Goal: Contribute content: Contribute content

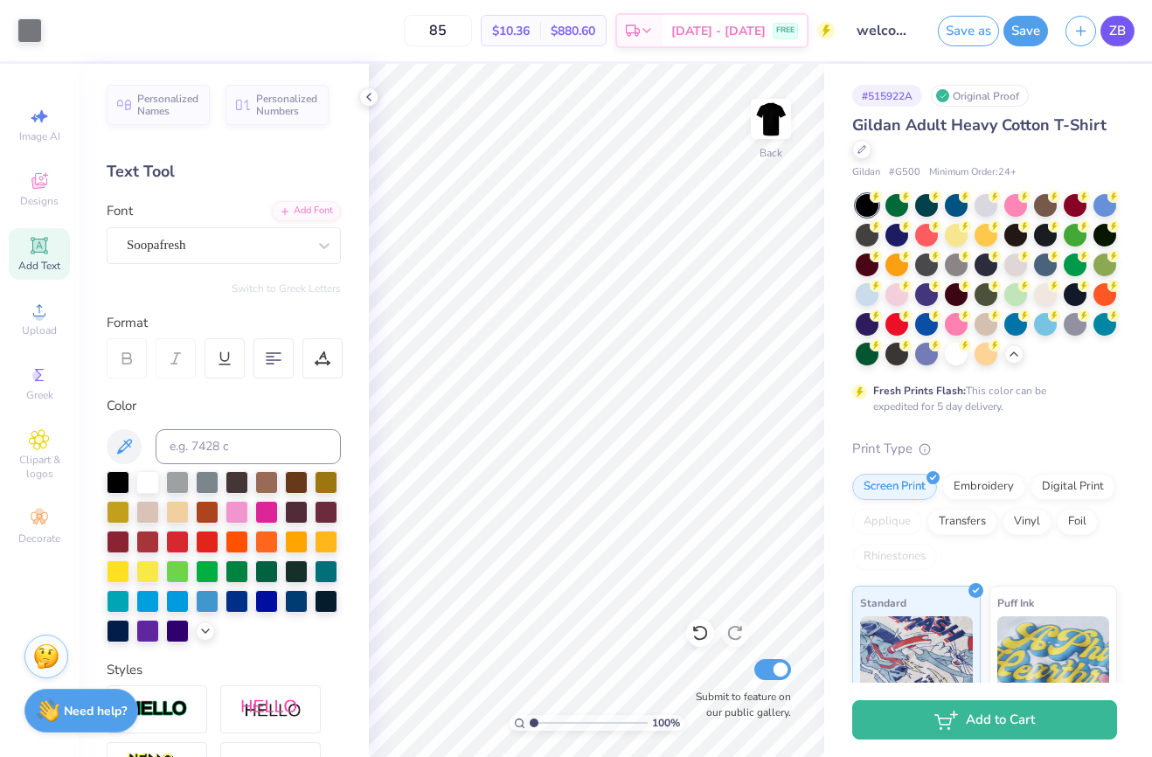
click at [1105, 39] on link "ZB" at bounding box center [1118, 31] width 34 height 31
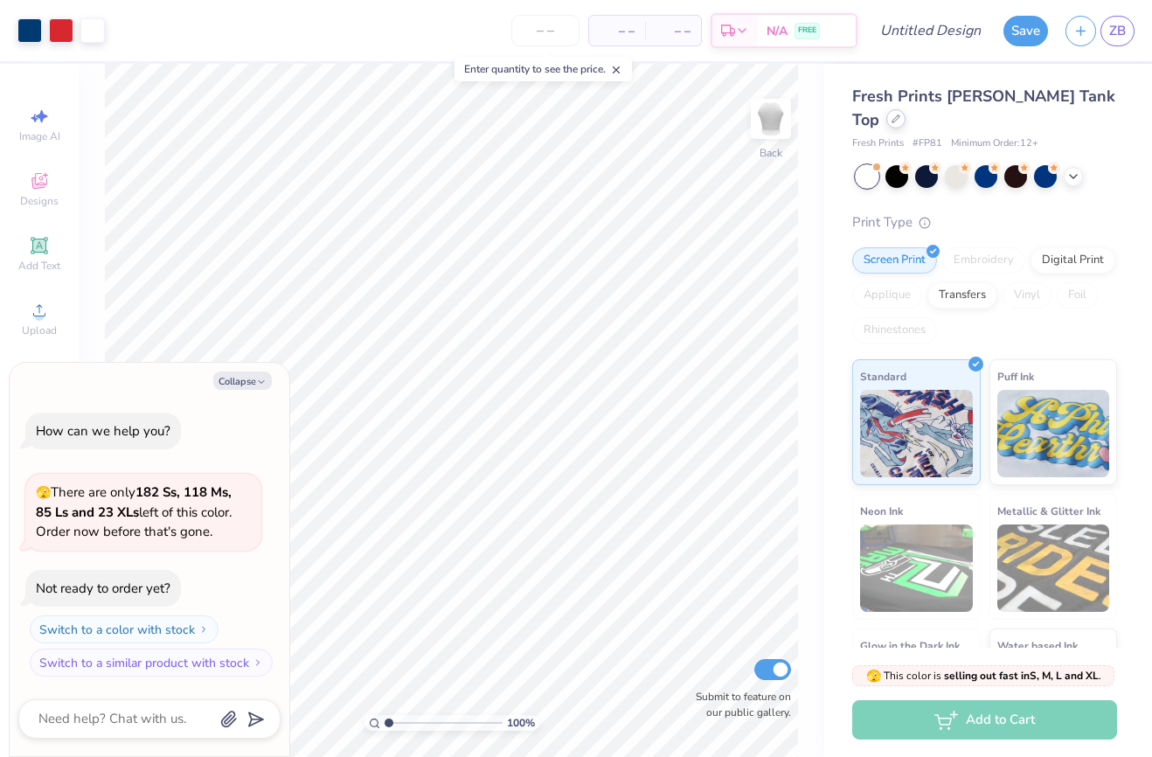
click at [906, 109] on div at bounding box center [895, 118] width 19 height 19
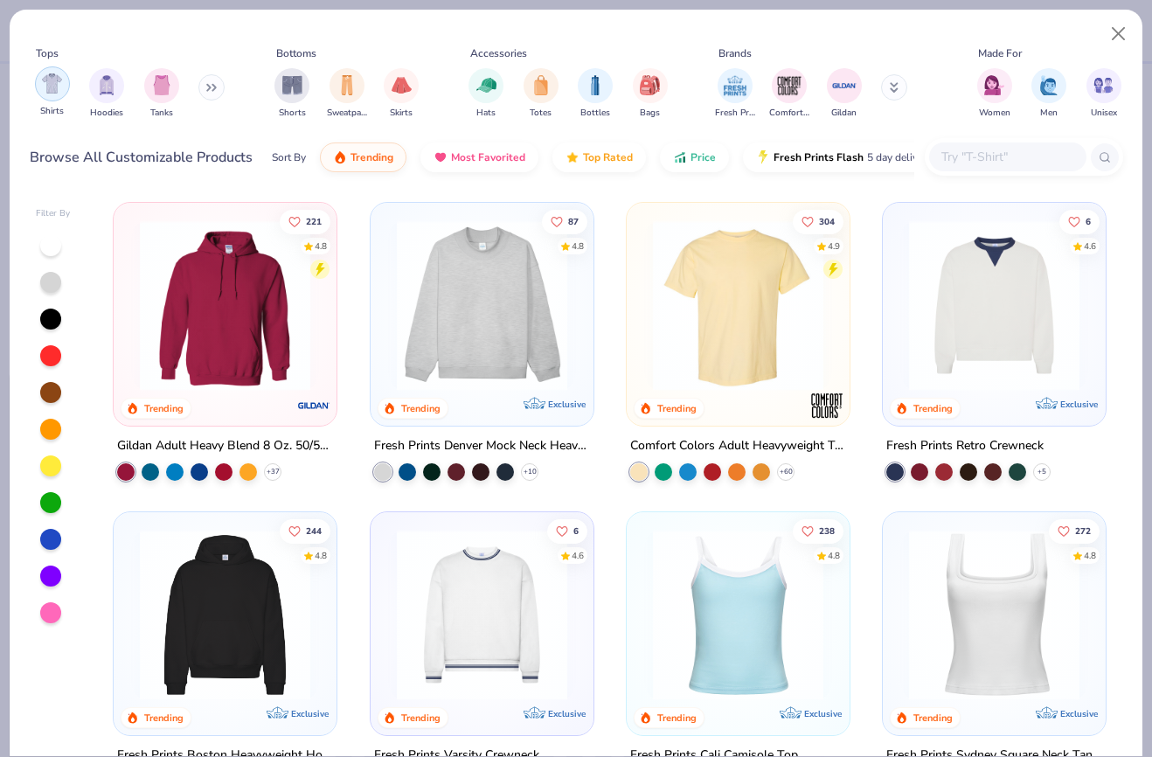
click at [52, 89] on img "filter for Shirts" at bounding box center [52, 83] width 20 height 20
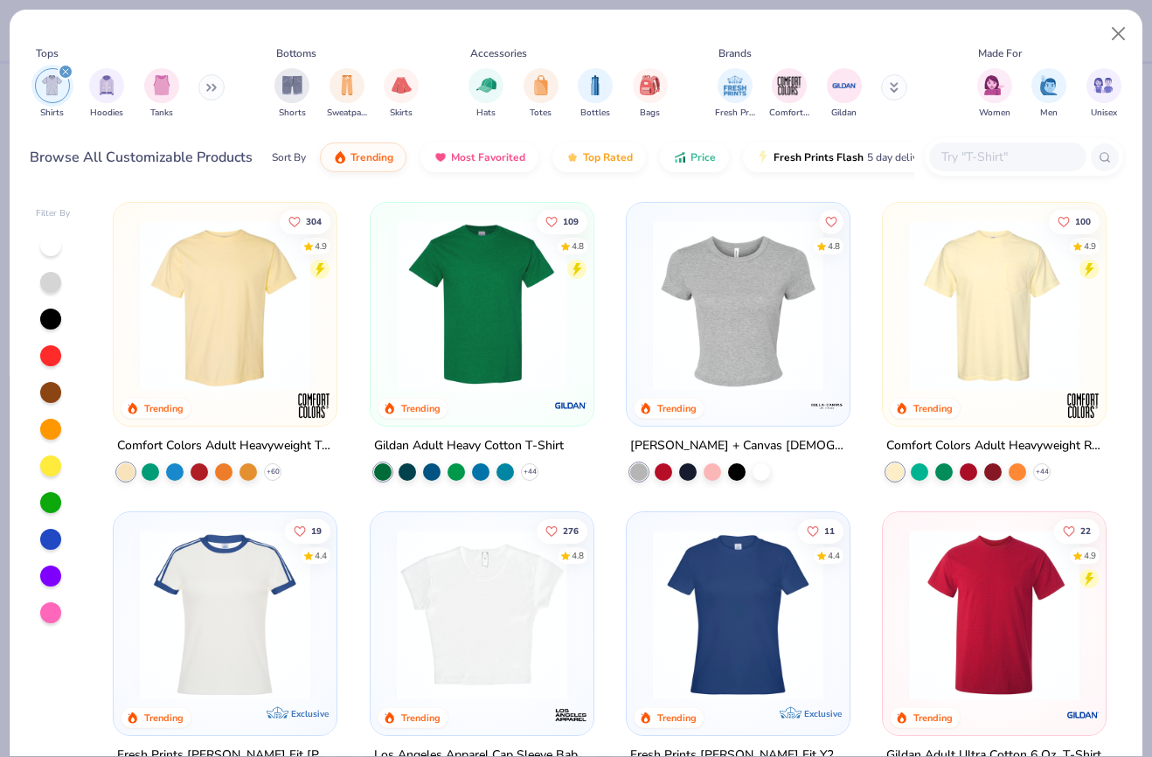
click at [523, 345] on img at bounding box center [482, 305] width 188 height 170
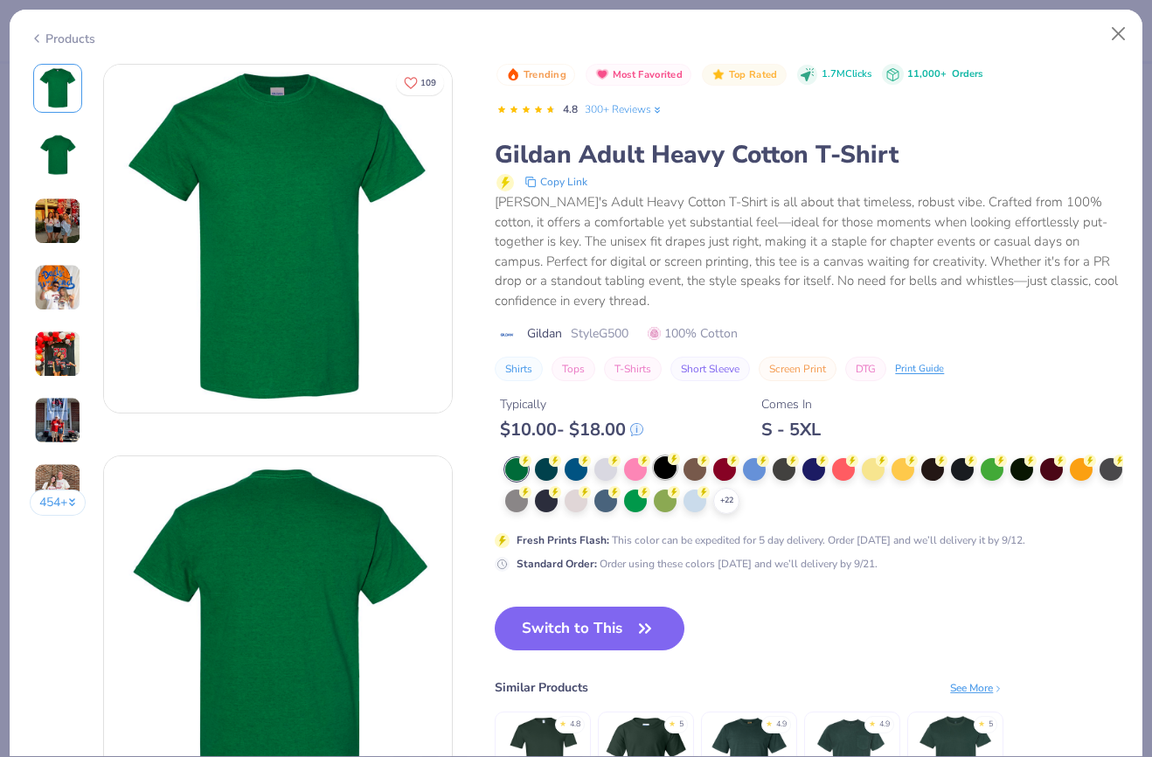
click at [669, 469] on div at bounding box center [665, 467] width 23 height 23
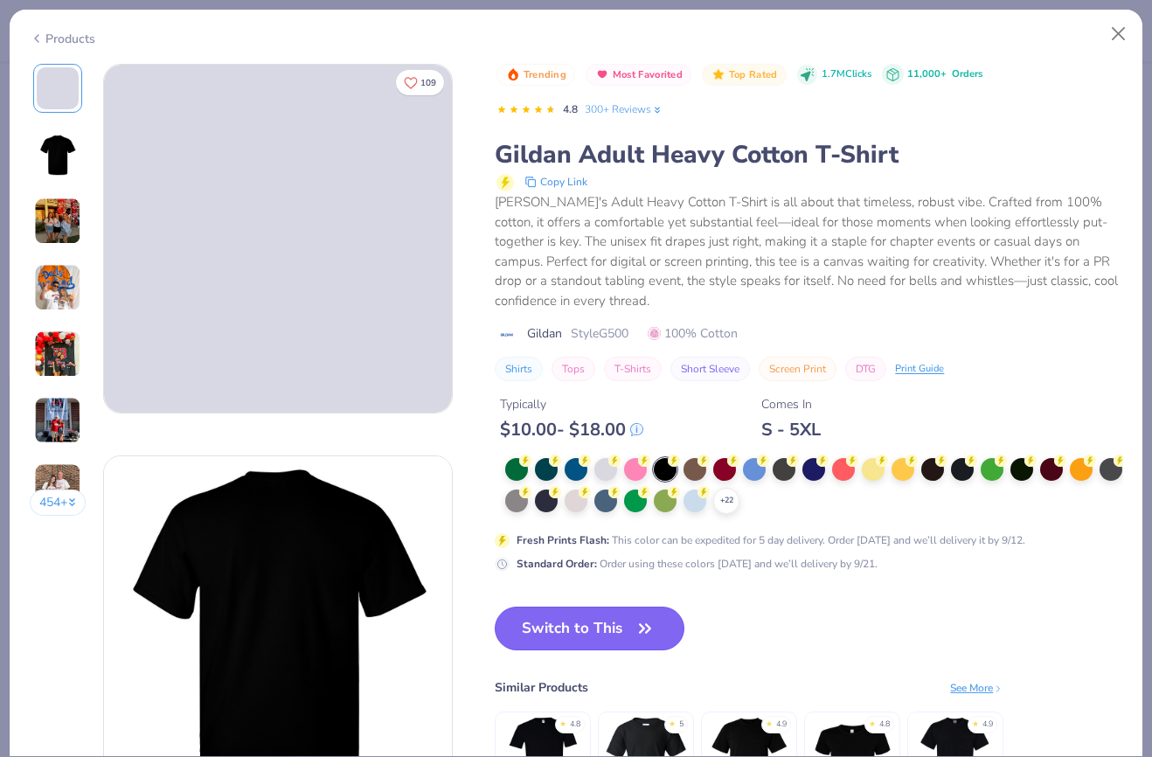
click at [581, 625] on button "Switch to This" at bounding box center [590, 629] width 190 height 44
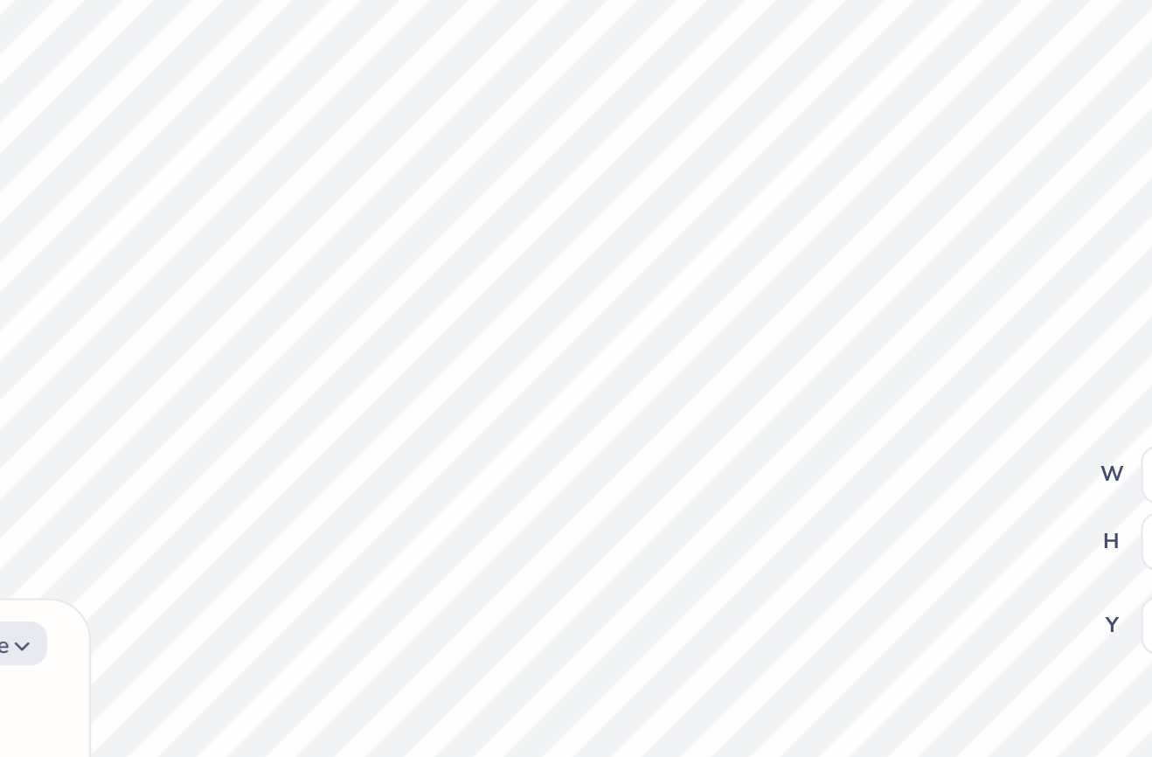
type textarea "x"
type input "8.69"
type input "3.26"
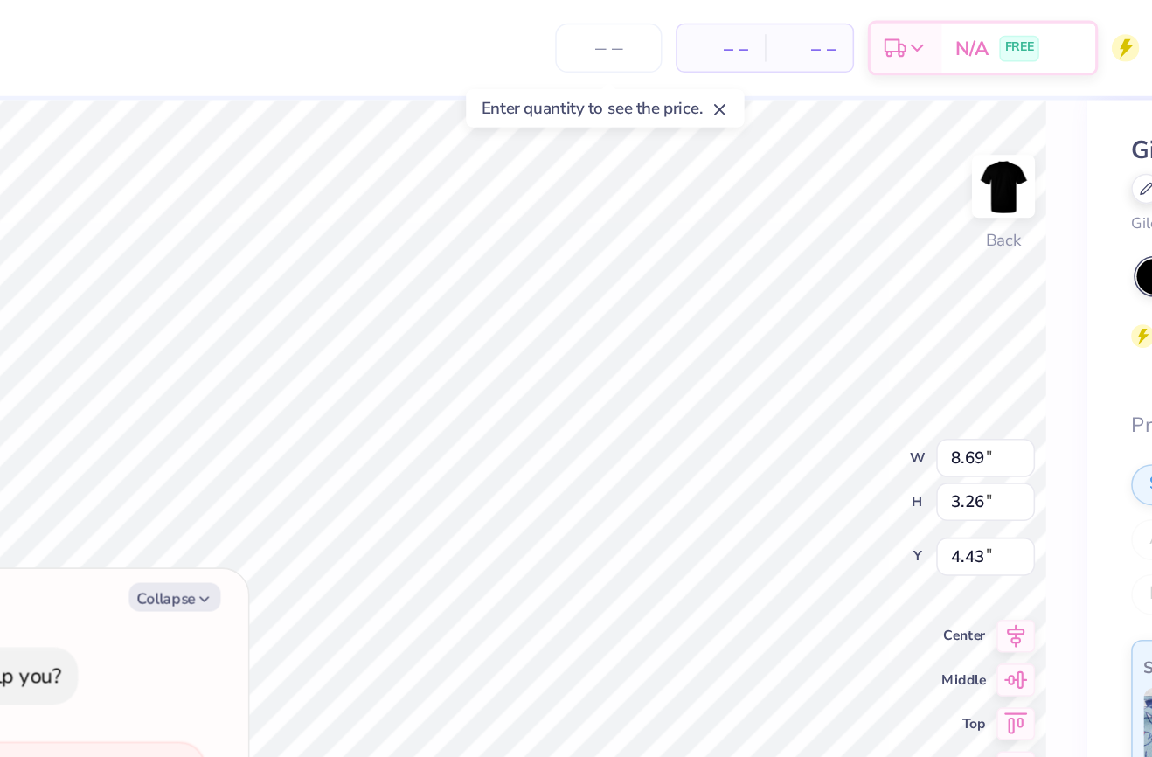
type textarea "x"
type input "3.58"
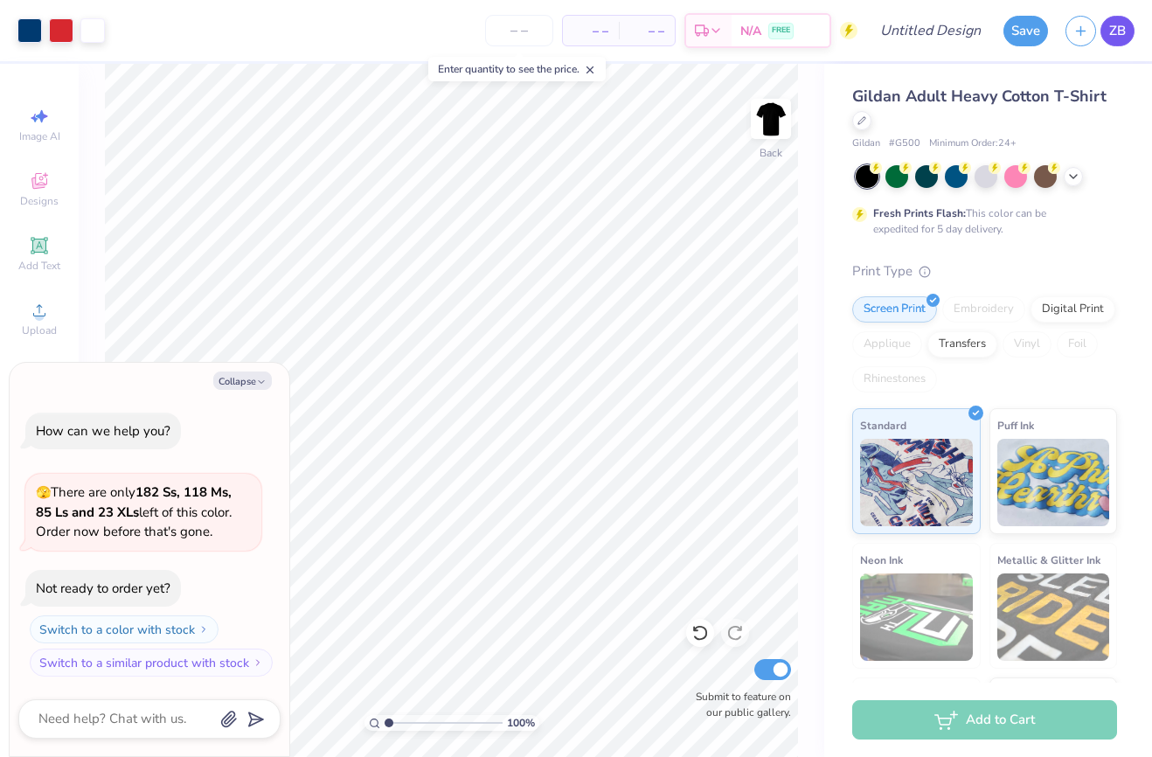
click at [1122, 32] on span "ZB" at bounding box center [1117, 31] width 17 height 20
type textarea "x"
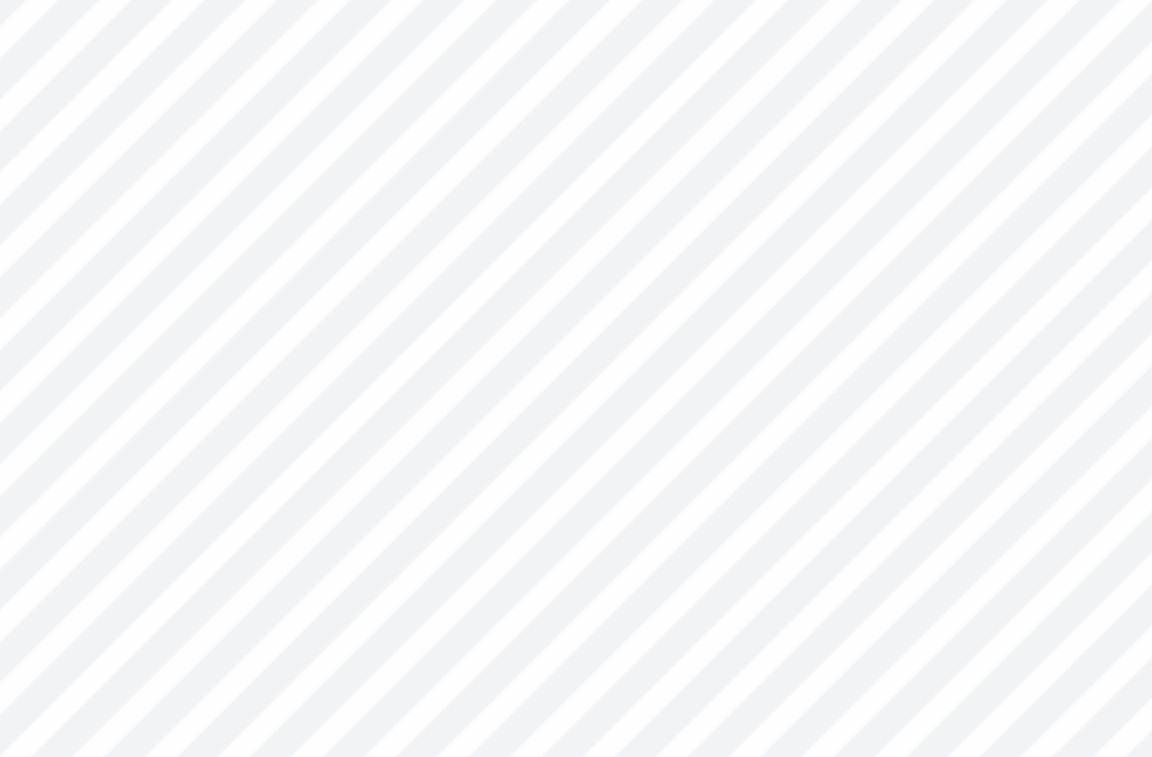
type input "2.05"
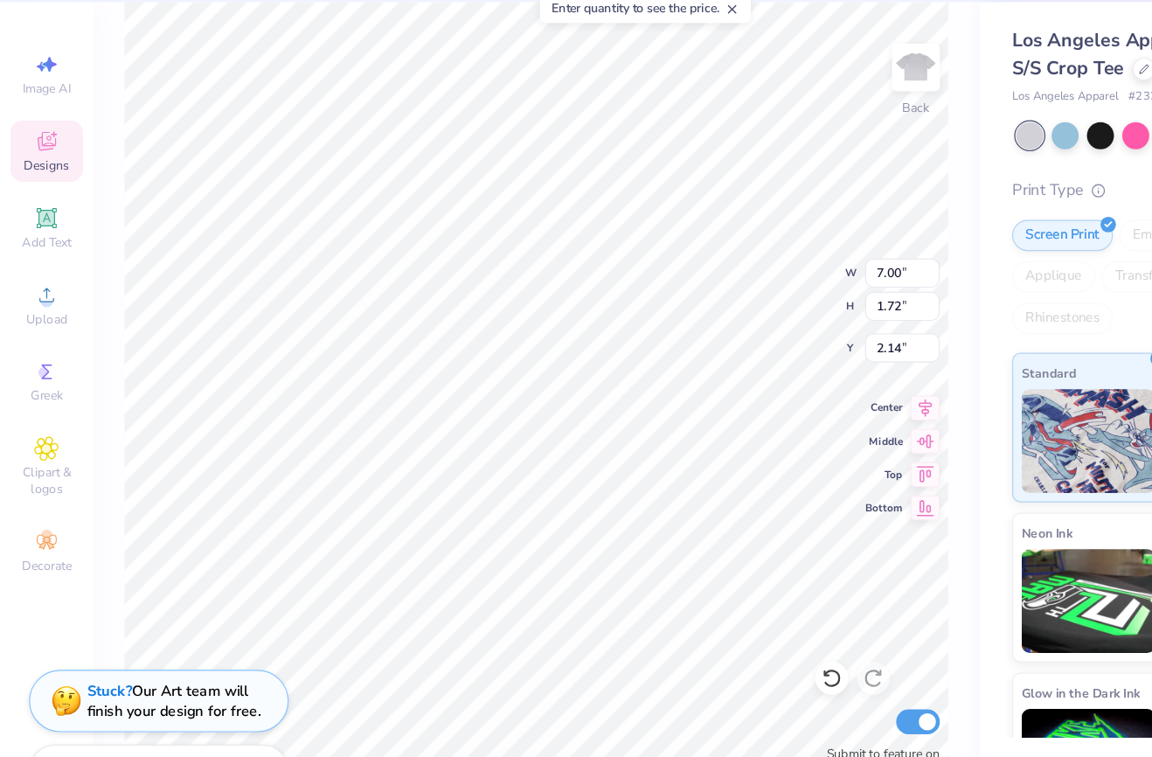
type input "1.25"
type input "1.33"
type input "2.33"
type input "0.46"
type input "0.38"
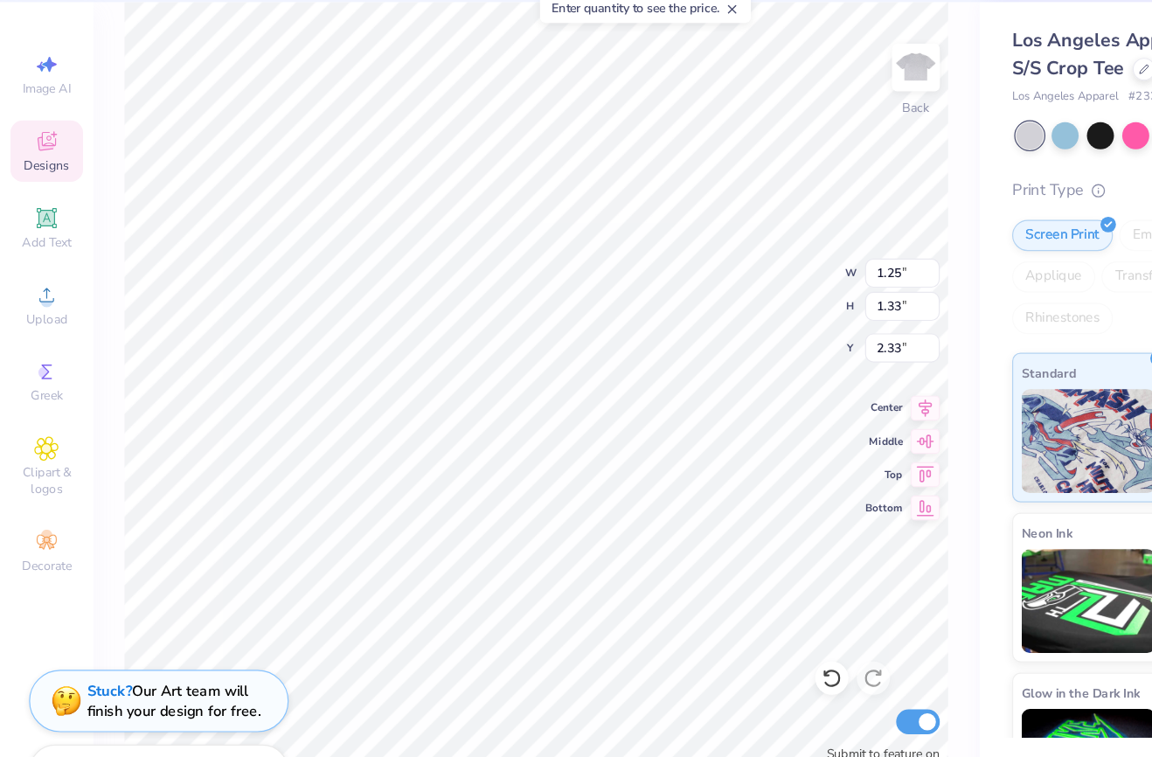
type input "3.03"
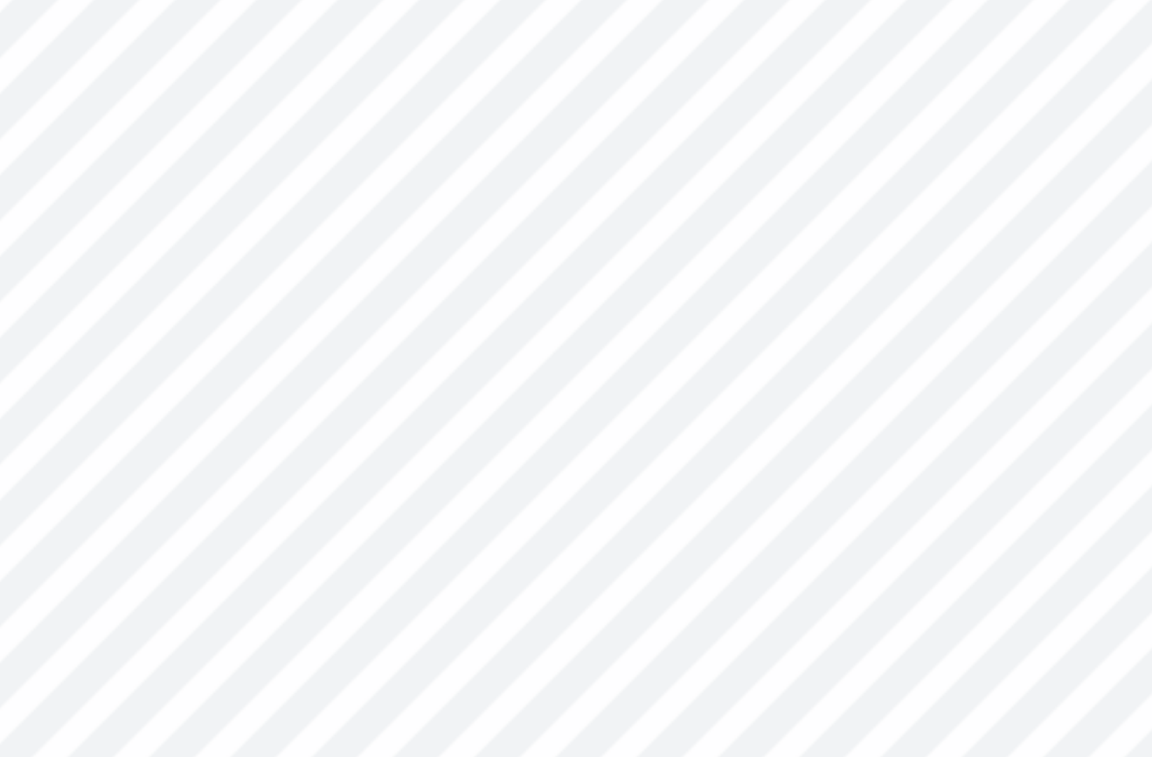
type input "1.95"
type input "7.00"
type input "1.92"
type input "2.04"
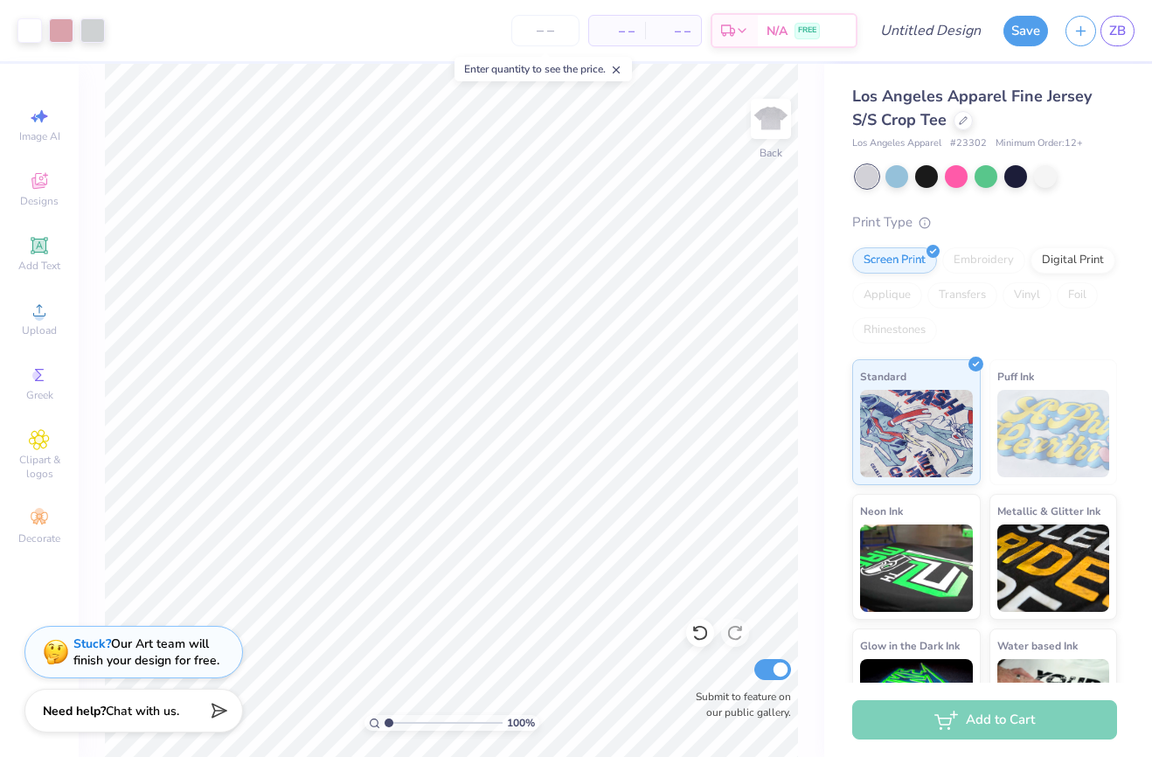
click at [1136, 20] on div "Save ZB" at bounding box center [1078, 30] width 149 height 61
click at [1127, 22] on link "ZB" at bounding box center [1118, 31] width 34 height 31
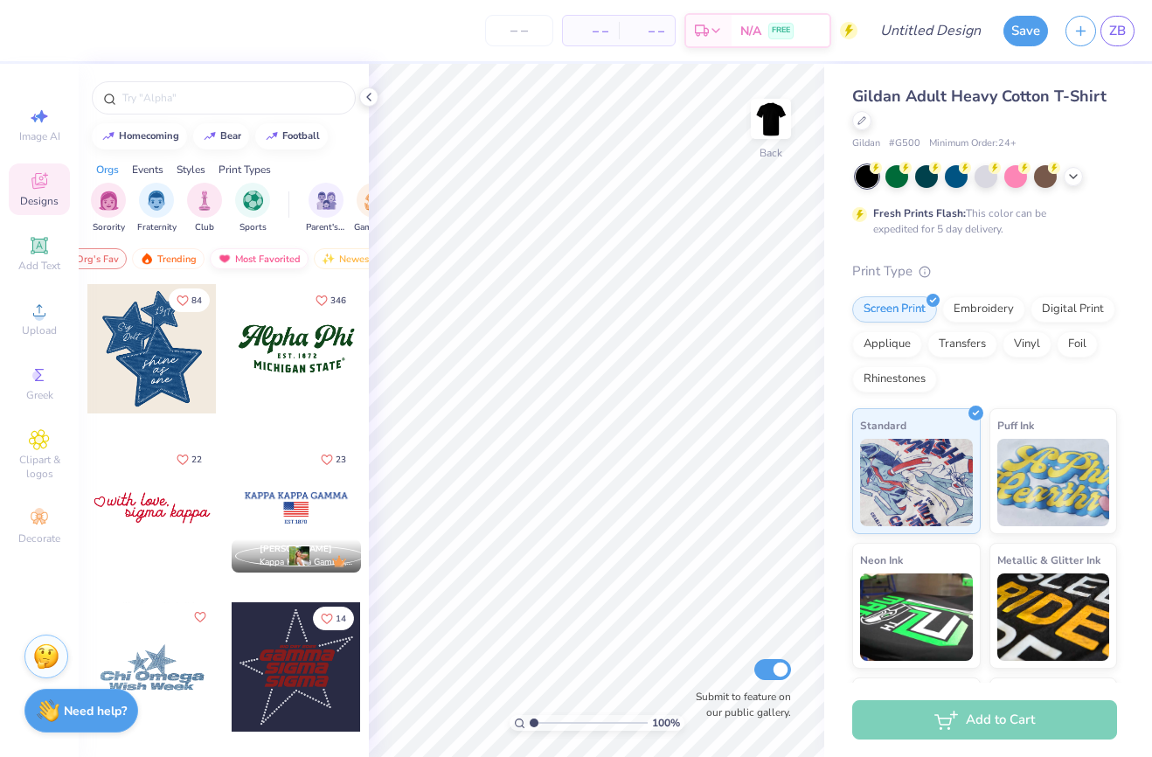
scroll to position [0, 101]
click at [236, 254] on div "Most Favorited" at bounding box center [221, 258] width 99 height 21
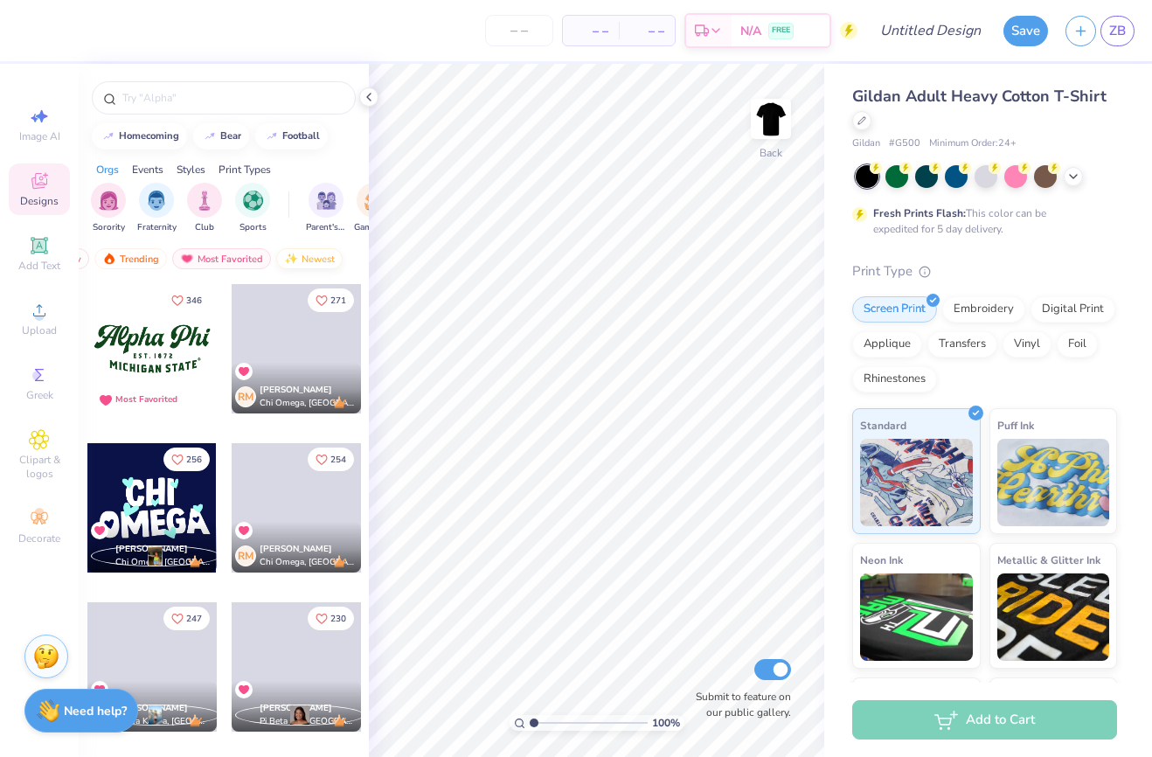
click at [313, 249] on div "Newest" at bounding box center [309, 258] width 66 height 21
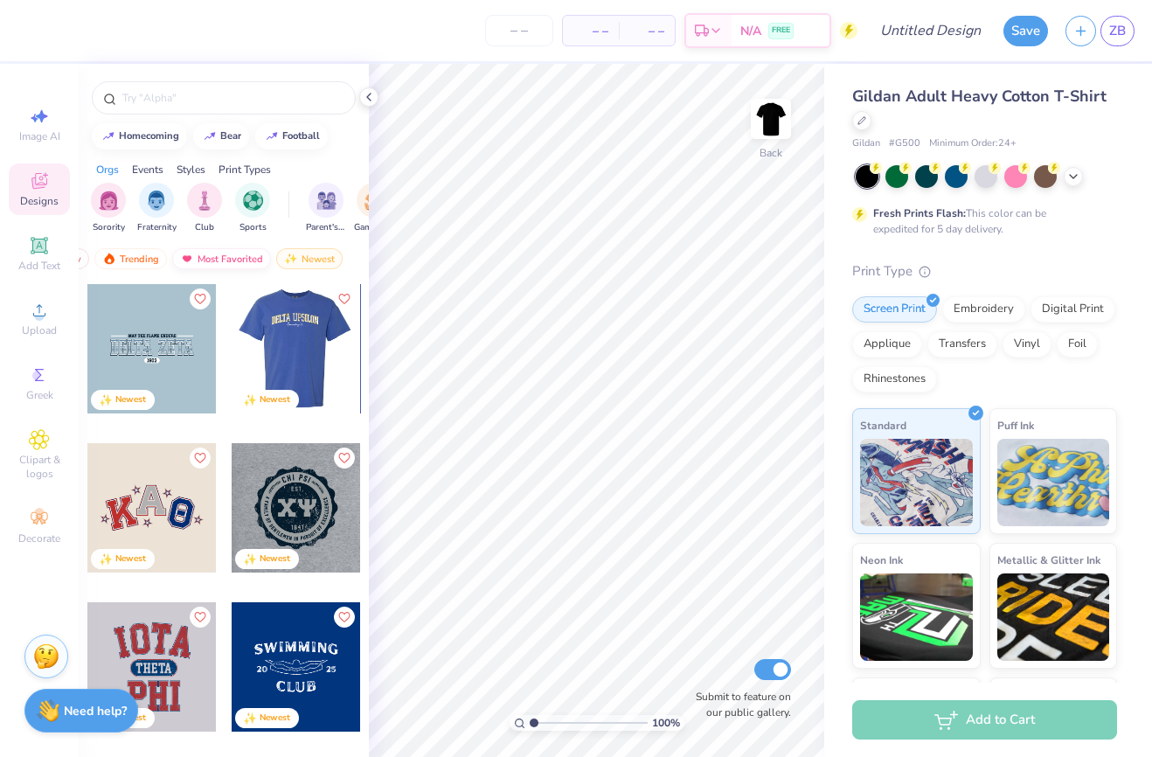
scroll to position [0, 0]
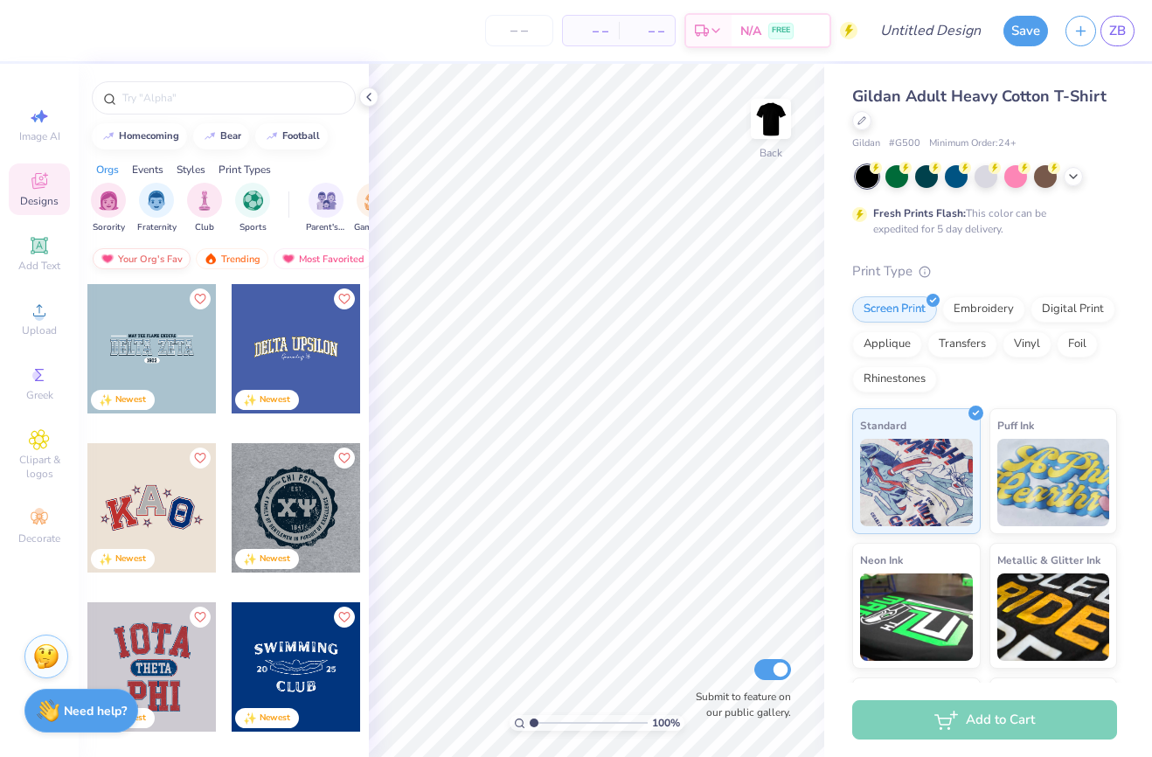
click at [144, 261] on div "Your Org's Fav" at bounding box center [142, 258] width 98 height 21
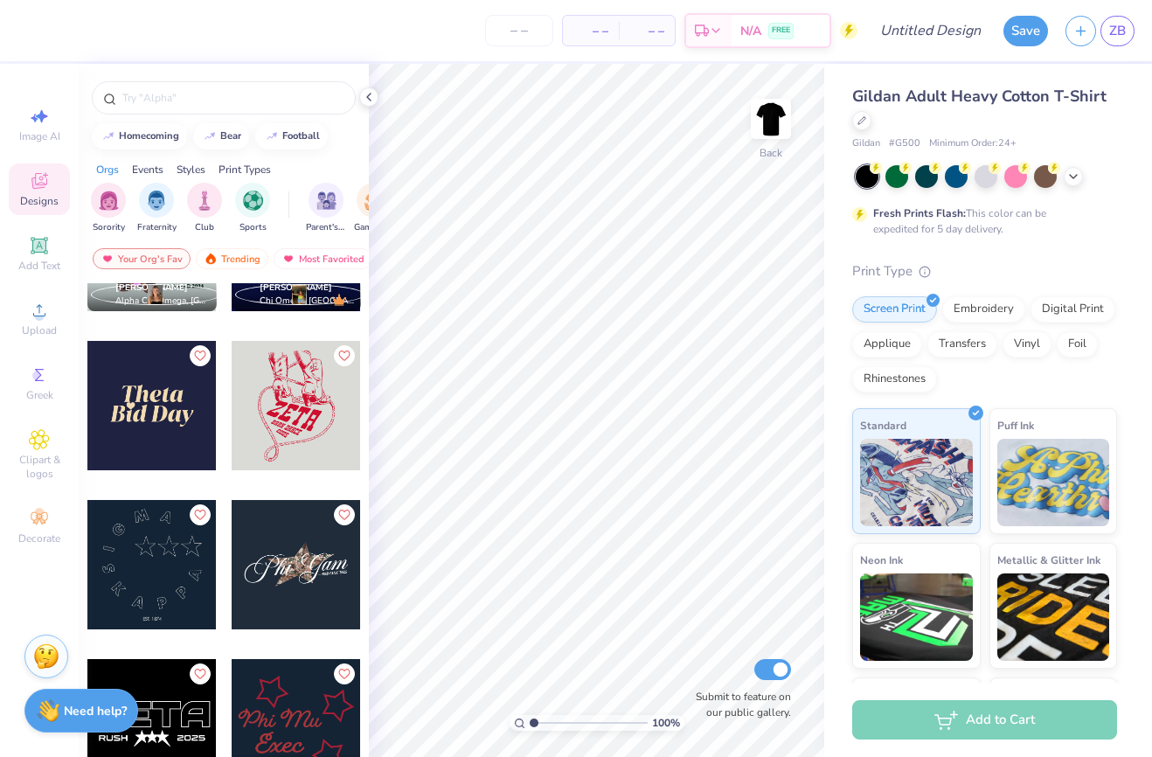
scroll to position [1059, 0]
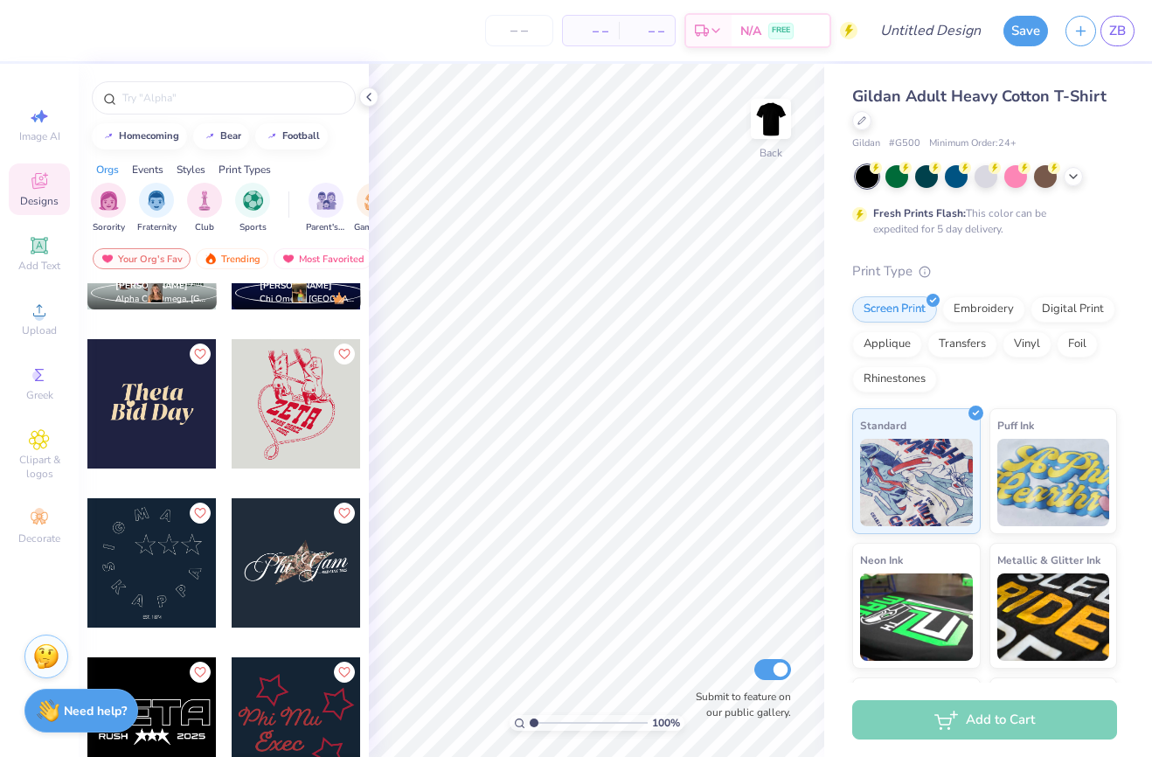
click at [168, 399] on div at bounding box center [151, 403] width 129 height 129
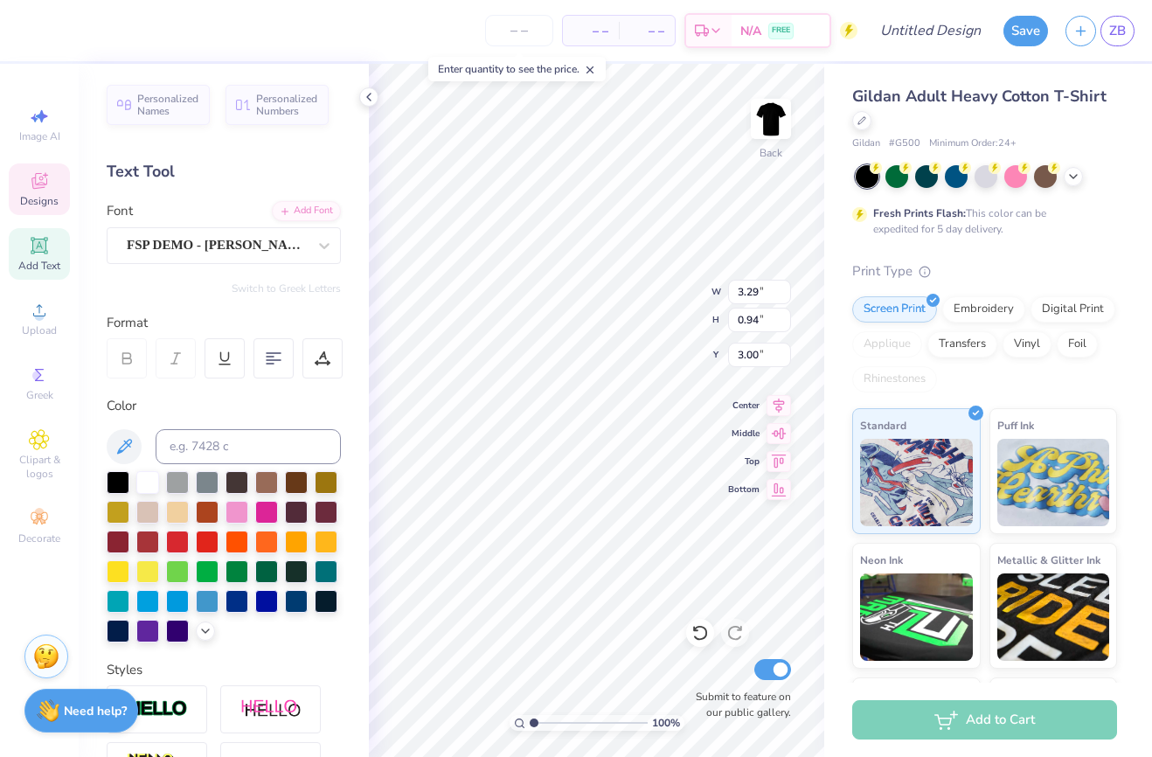
scroll to position [0, 0]
type textarea "Trilogy"
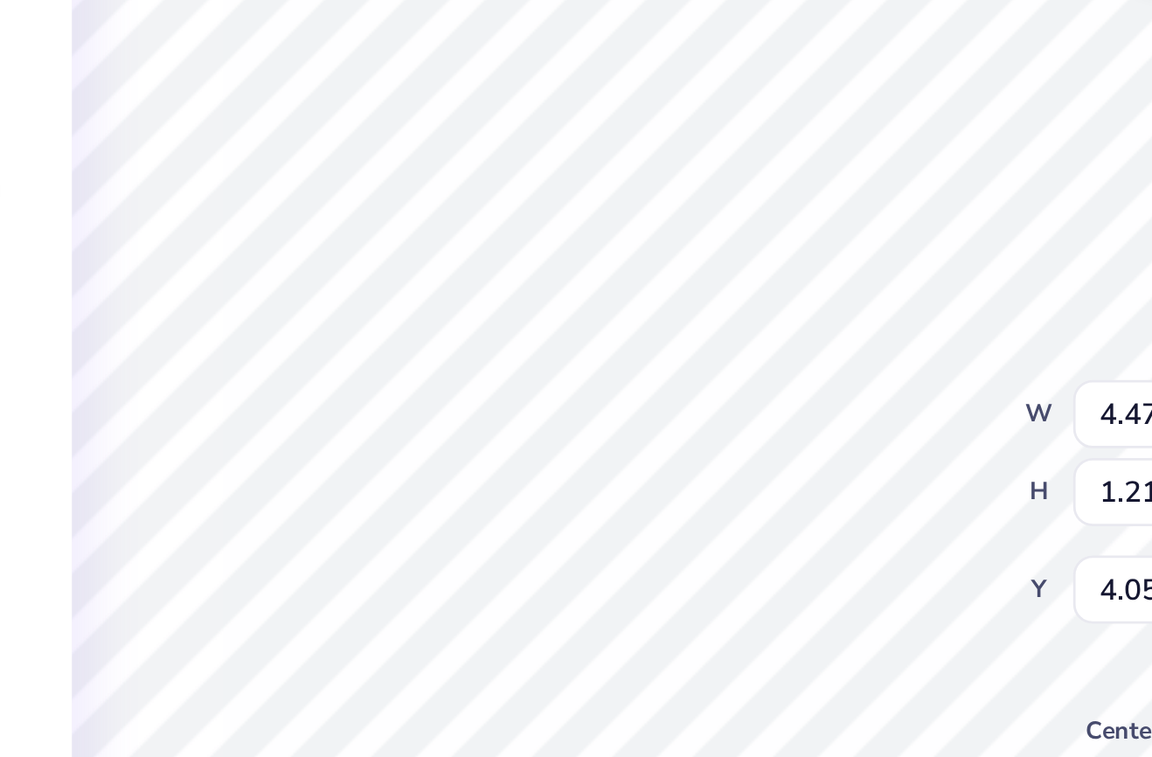
scroll to position [0, 1]
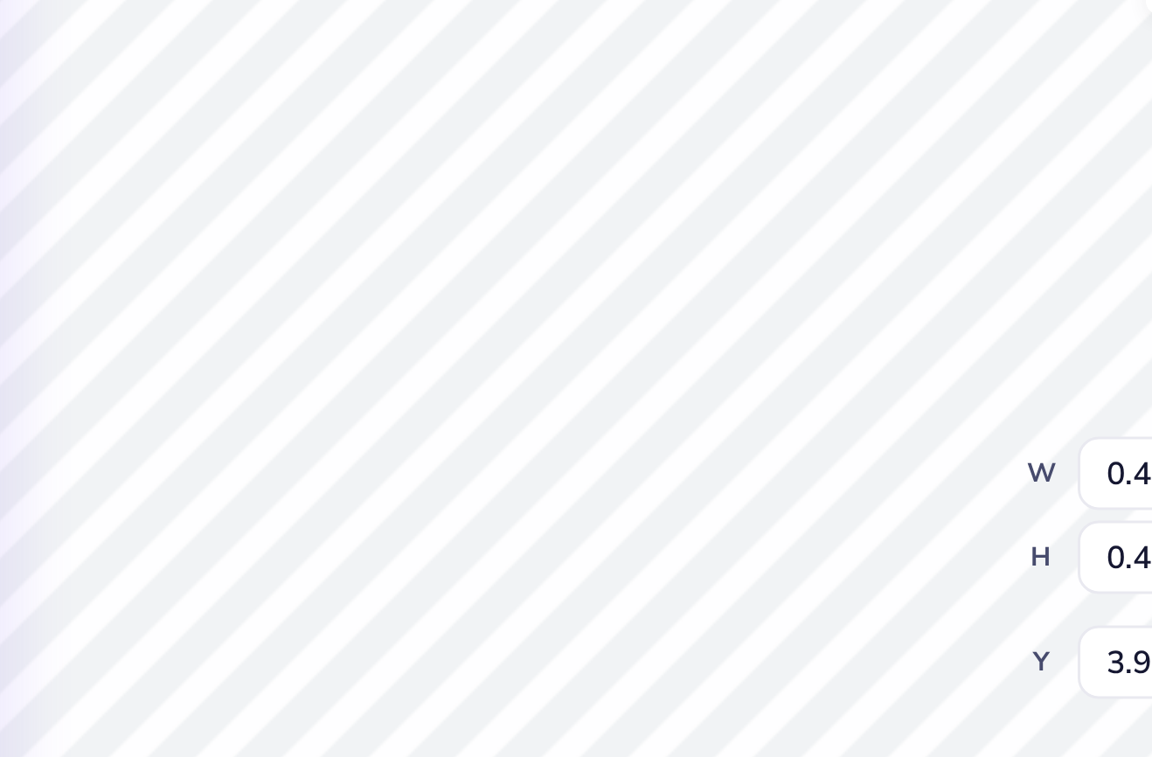
type input "2.80"
type textarea "B"
type textarea "2025"
type input "1.82"
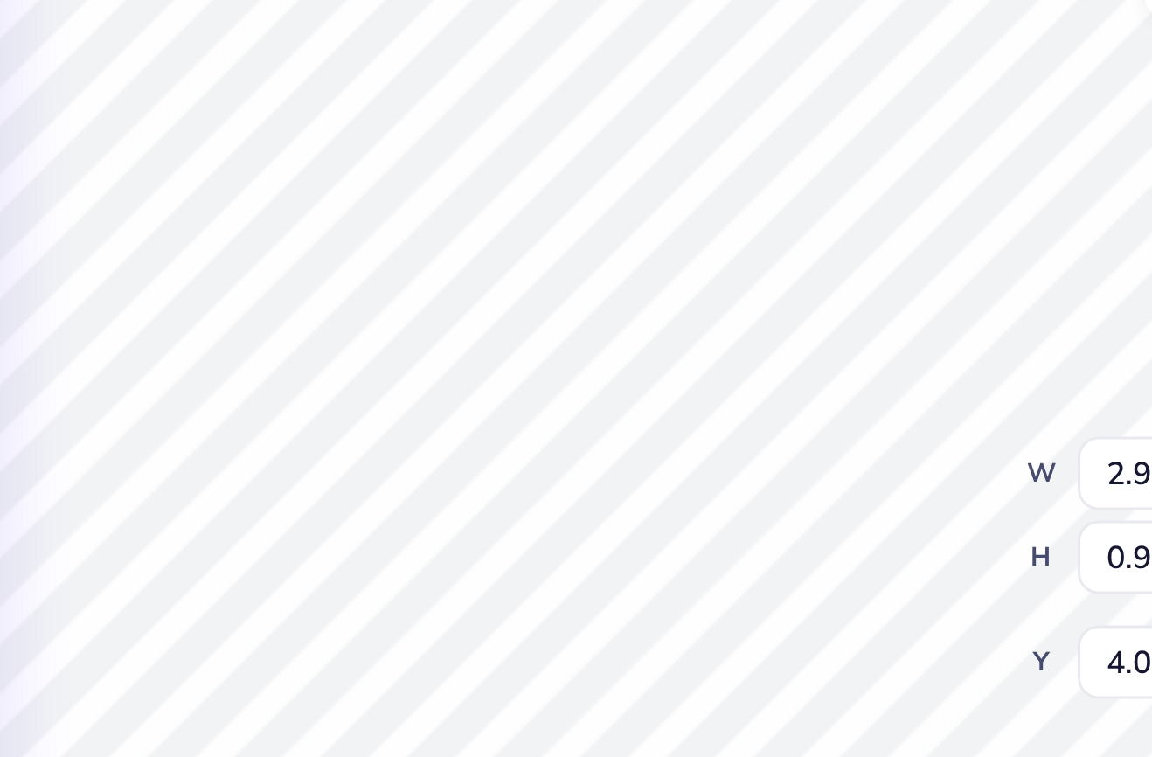
type input "0.59"
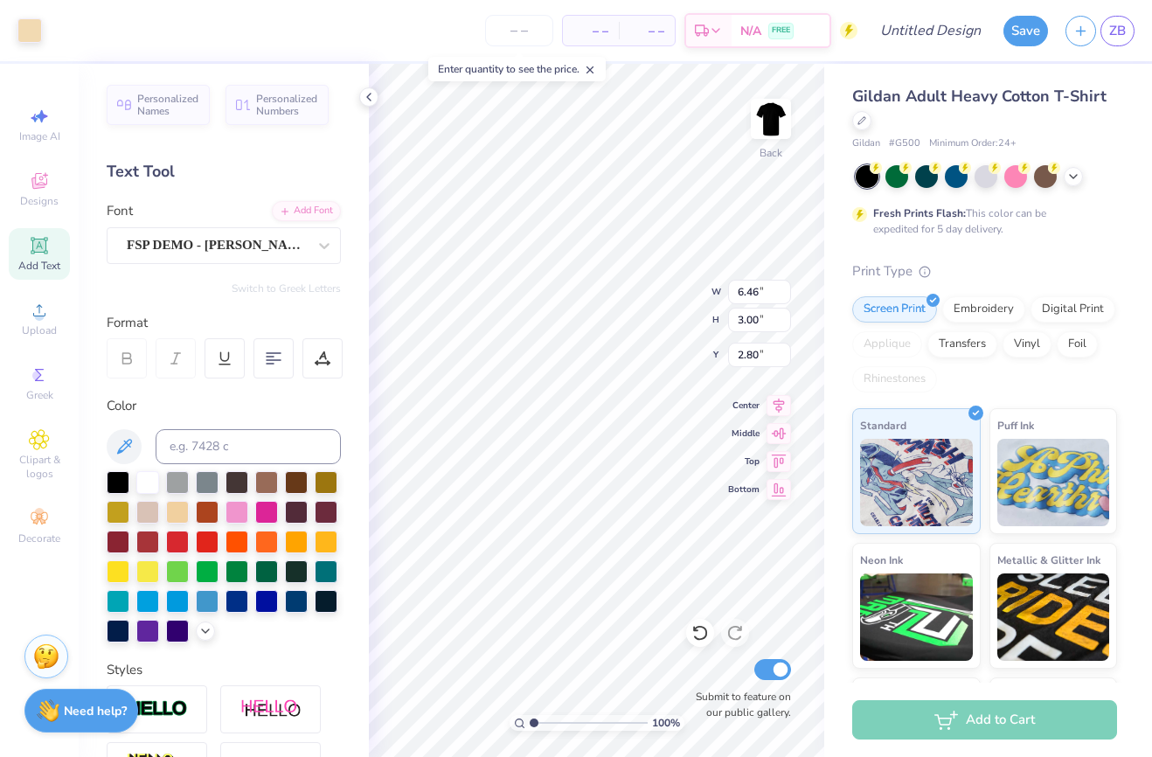
type input "6.46"
type input "3.00"
type input "3.29"
click at [857, 344] on div "Applique" at bounding box center [887, 344] width 70 height 26
click at [367, 101] on icon at bounding box center [369, 97] width 14 height 14
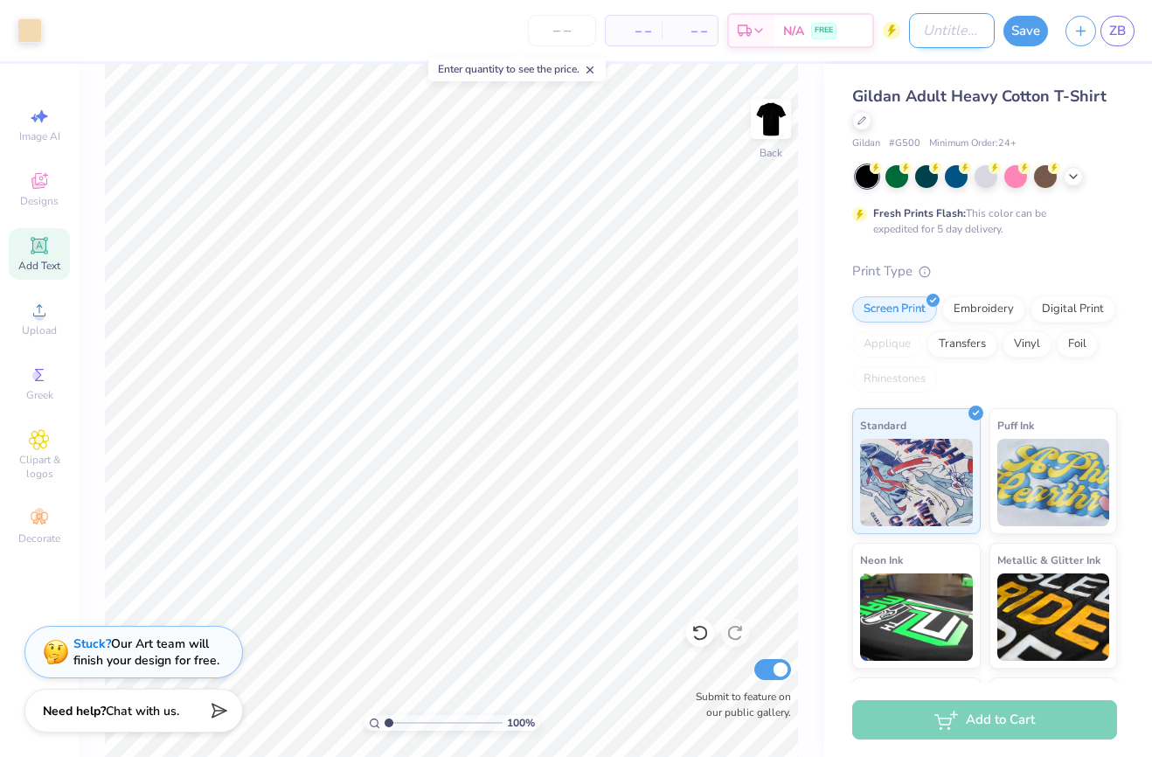
click at [959, 24] on input "Design Title" at bounding box center [952, 30] width 86 height 35
type input "nmw 4"
click at [1033, 33] on button "Save" at bounding box center [1026, 28] width 45 height 31
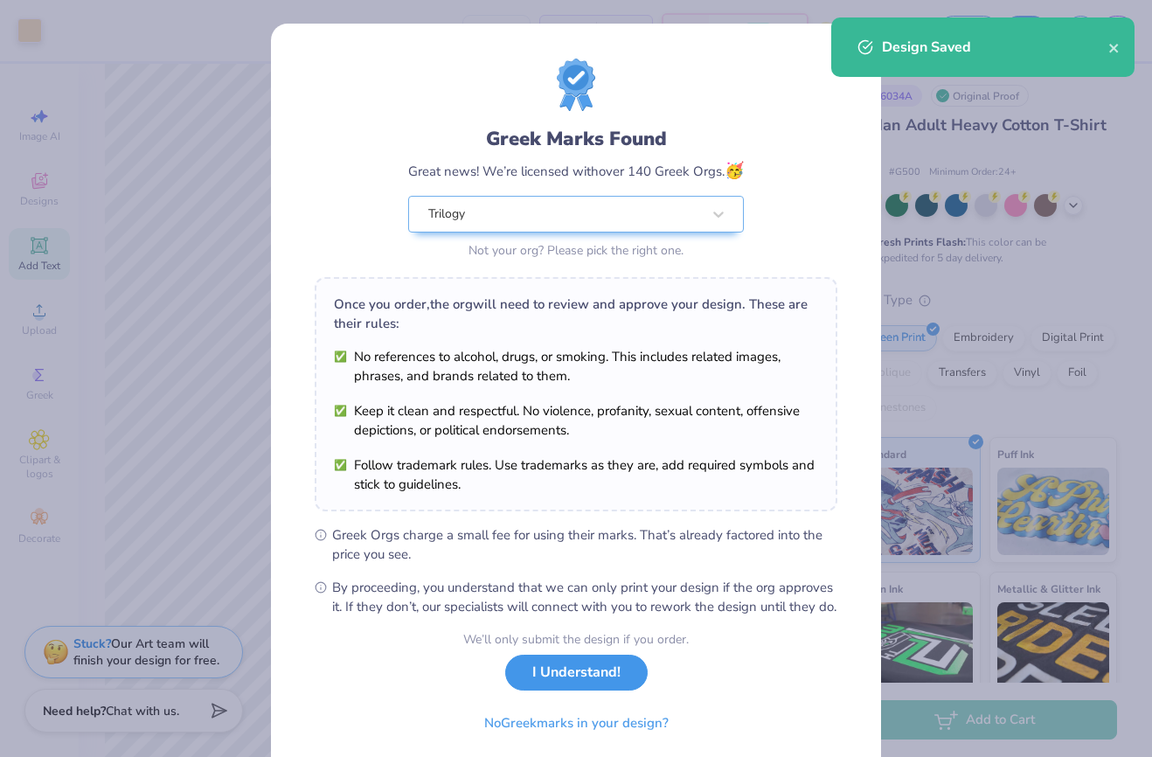
click at [581, 691] on button "I Understand!" at bounding box center [576, 673] width 142 height 36
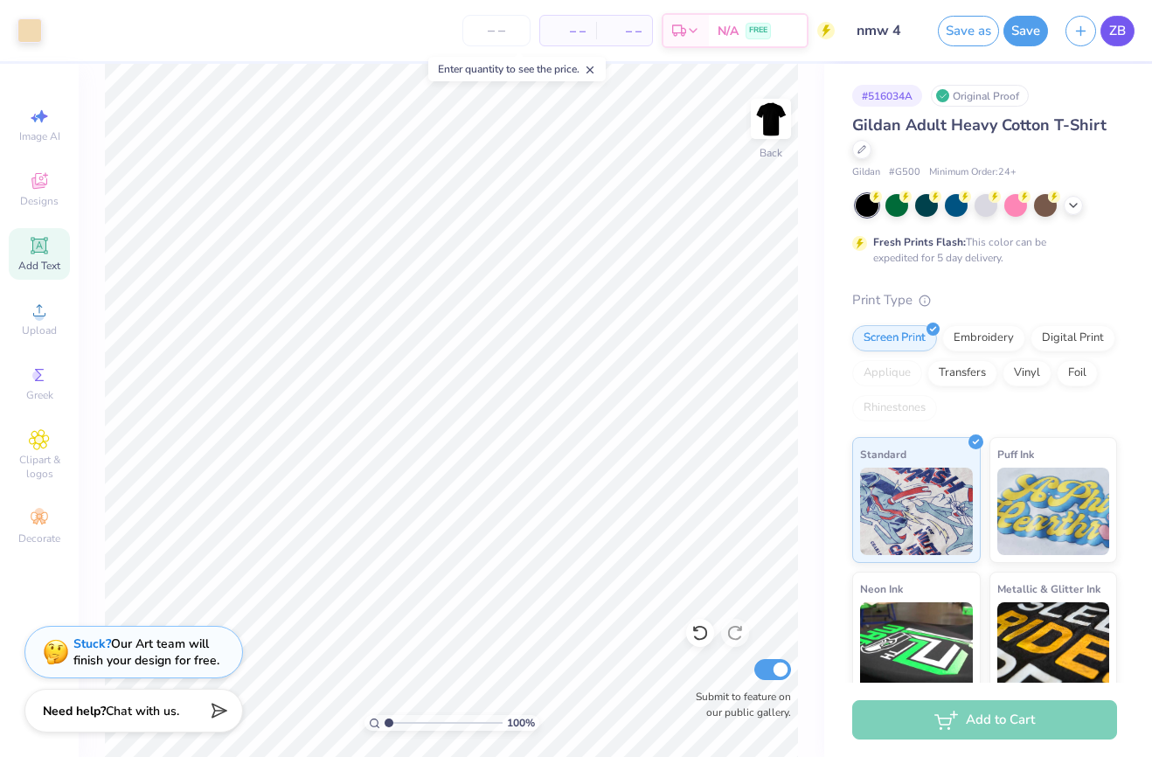
click at [1125, 25] on span "ZB" at bounding box center [1117, 31] width 17 height 20
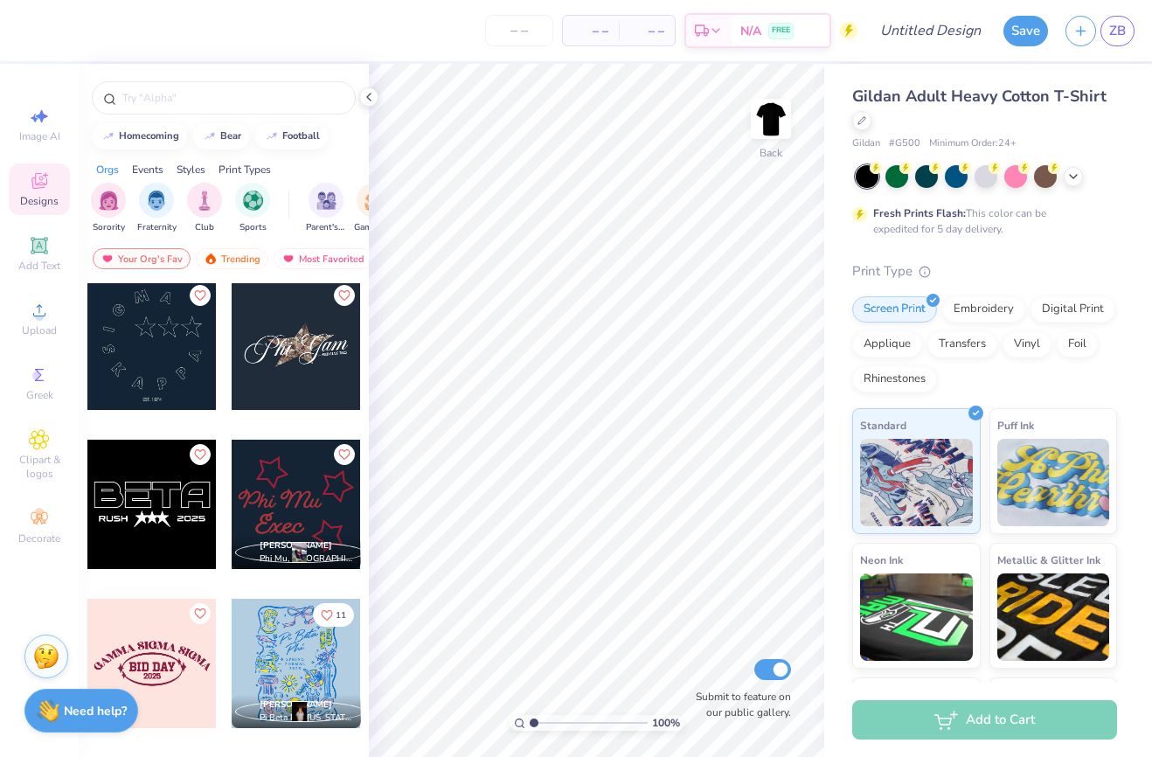
scroll to position [1362, 0]
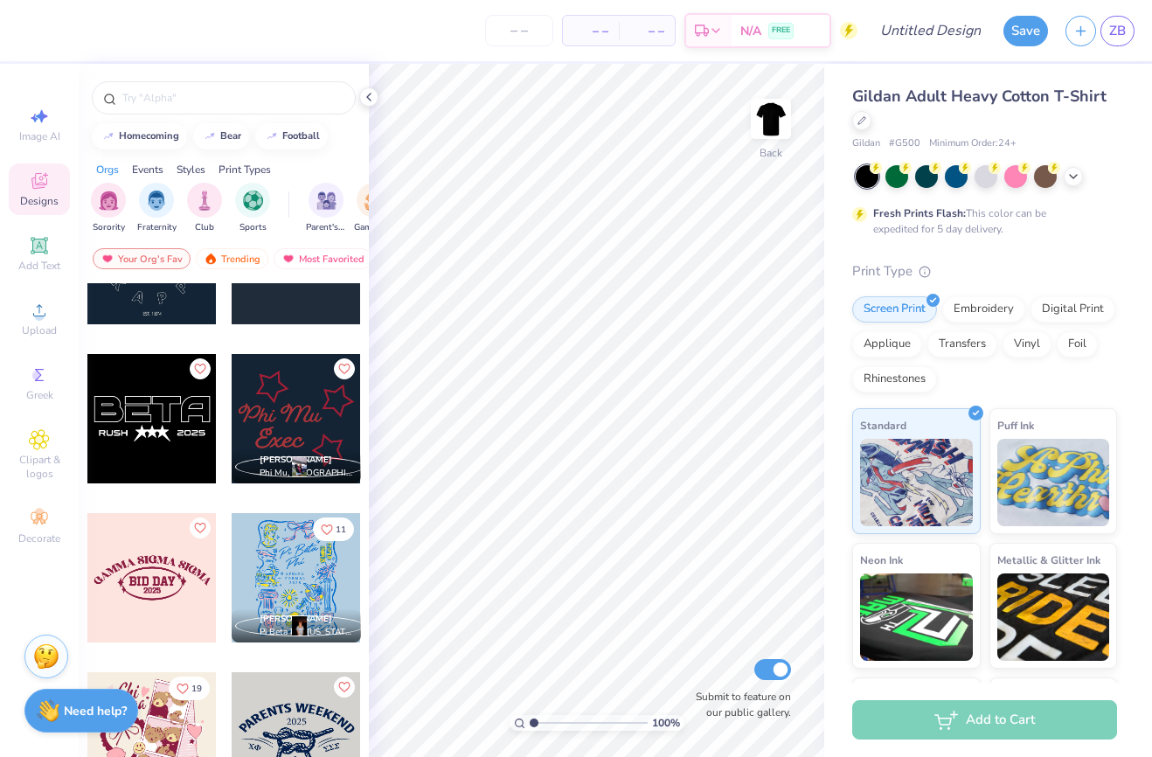
click at [143, 403] on div at bounding box center [151, 418] width 129 height 129
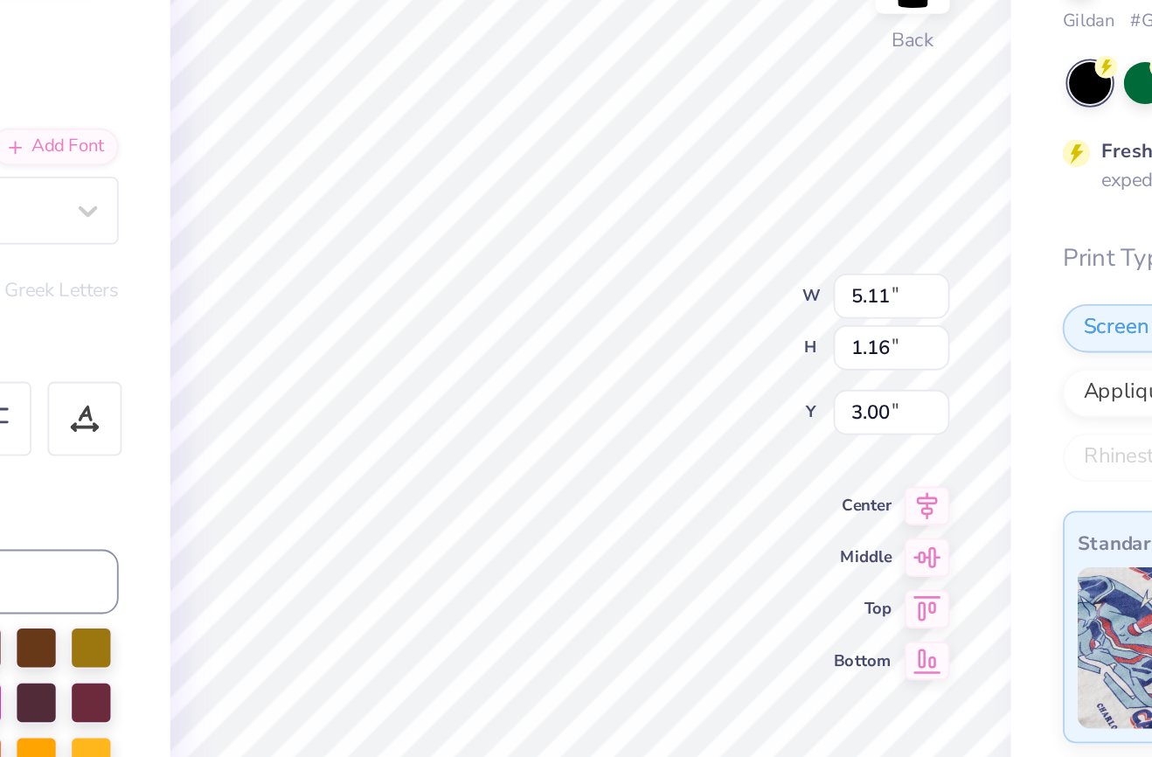
scroll to position [0, 1]
type textarea "trilogy"
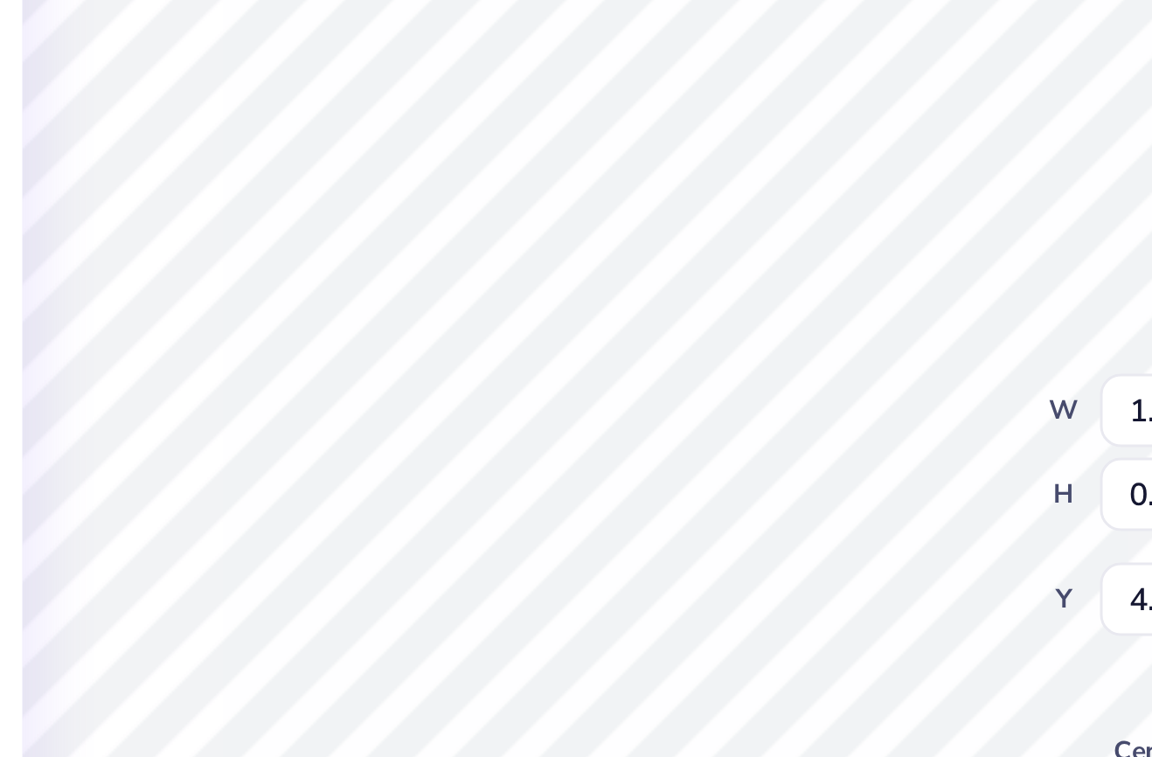
scroll to position [0, 0]
type textarea "R"
type textarea "NEWEST"
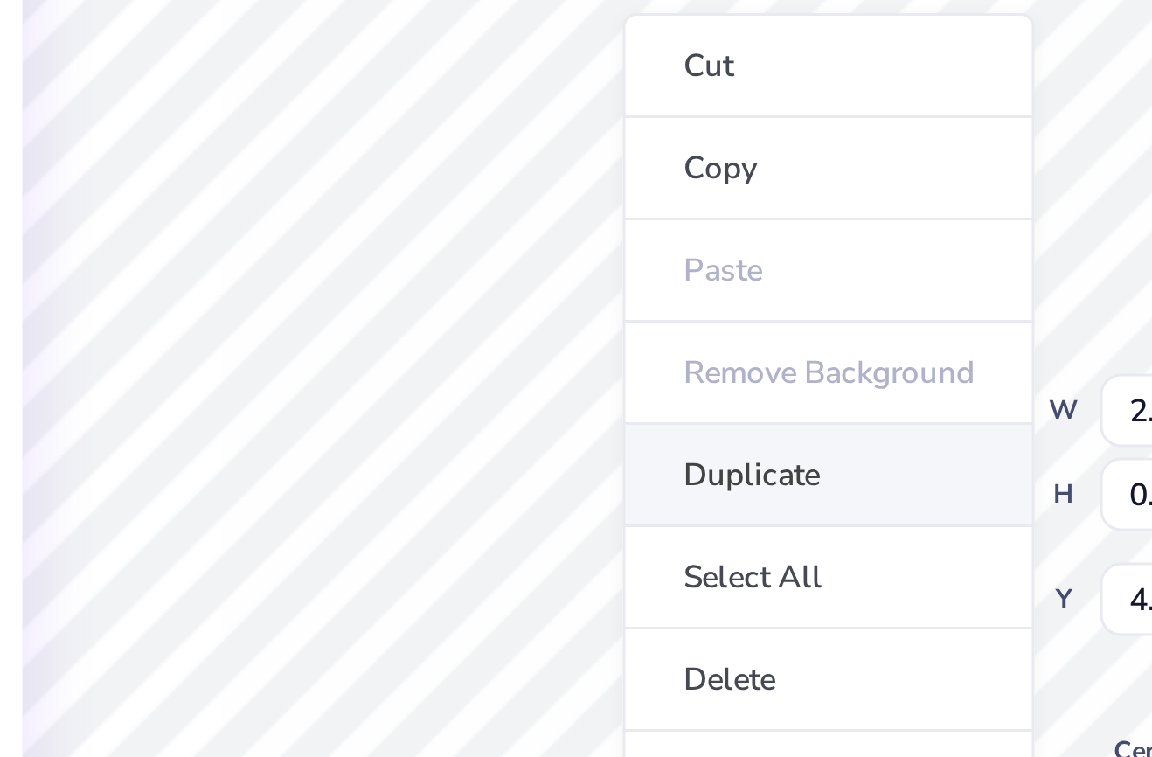
click at [622, 317] on li "Duplicate" at bounding box center [637, 314] width 137 height 34
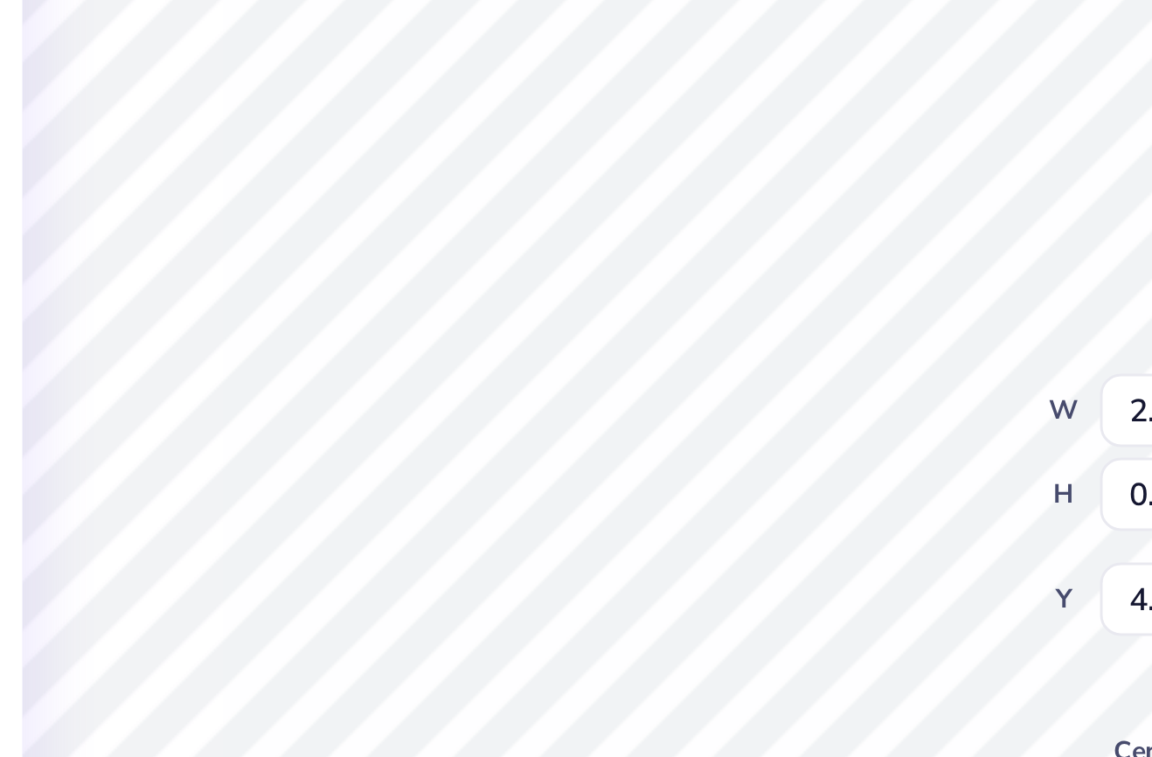
type input "4.52"
type textarea "EDITION"
click at [647, 307] on div "100 % Back W 2.02 2.02 " H 0.25 0.25 " Y 5.50 5.50 " Center Middle Top Bottom S…" at bounding box center [596, 410] width 455 height 693
type input "6.53"
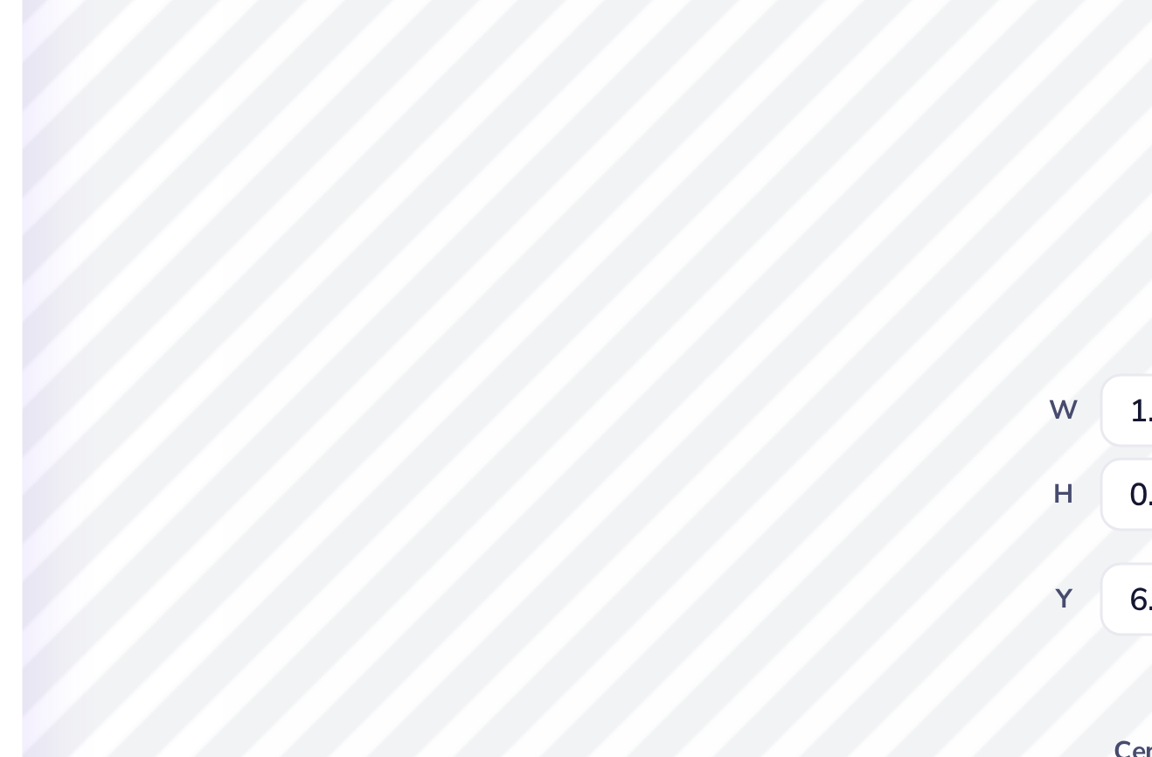
type input "1.75"
type input "4.52"
type input "5.22"
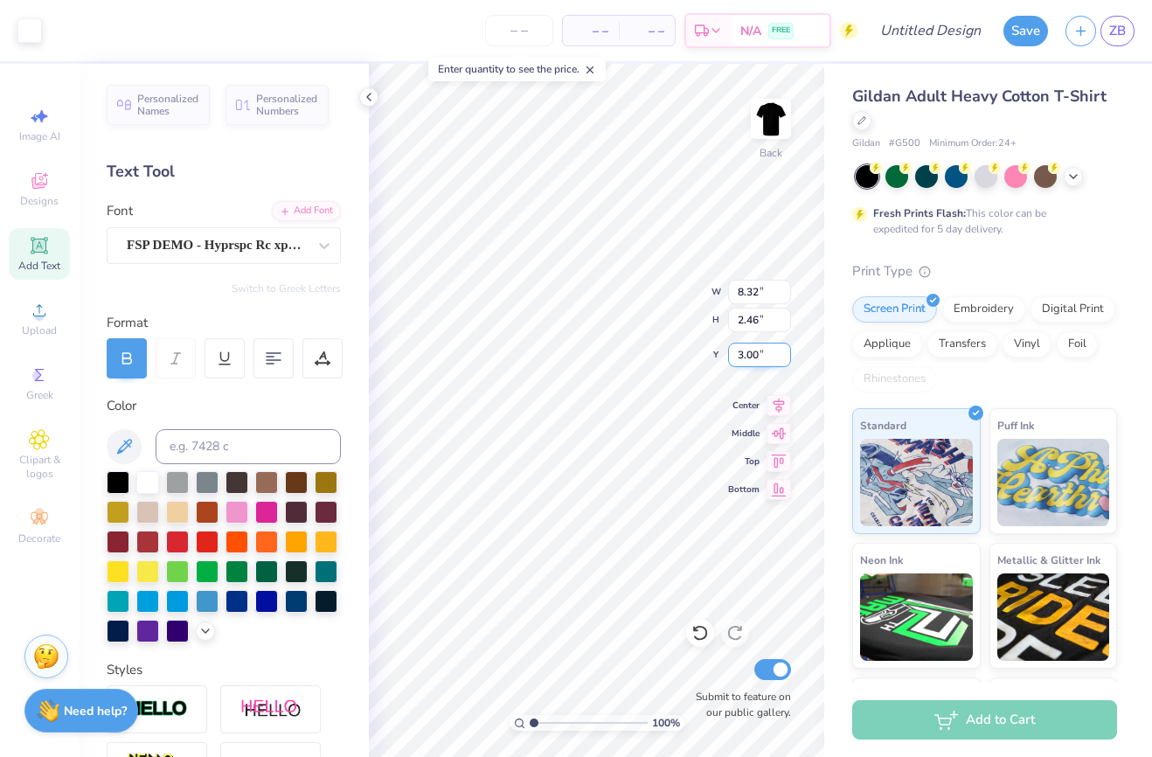
type input "3.89"
type input "3.26"
click at [533, 22] on input "number" at bounding box center [519, 30] width 68 height 31
type input "85"
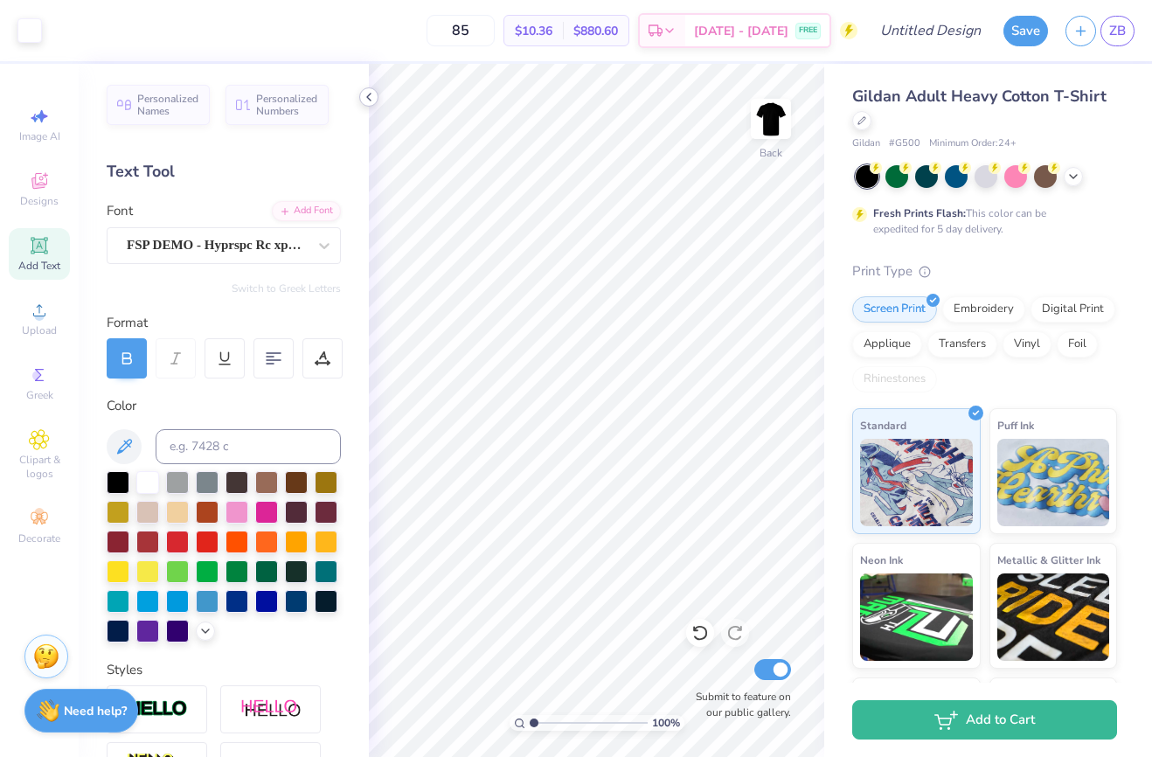
click at [372, 94] on icon at bounding box center [369, 97] width 14 height 14
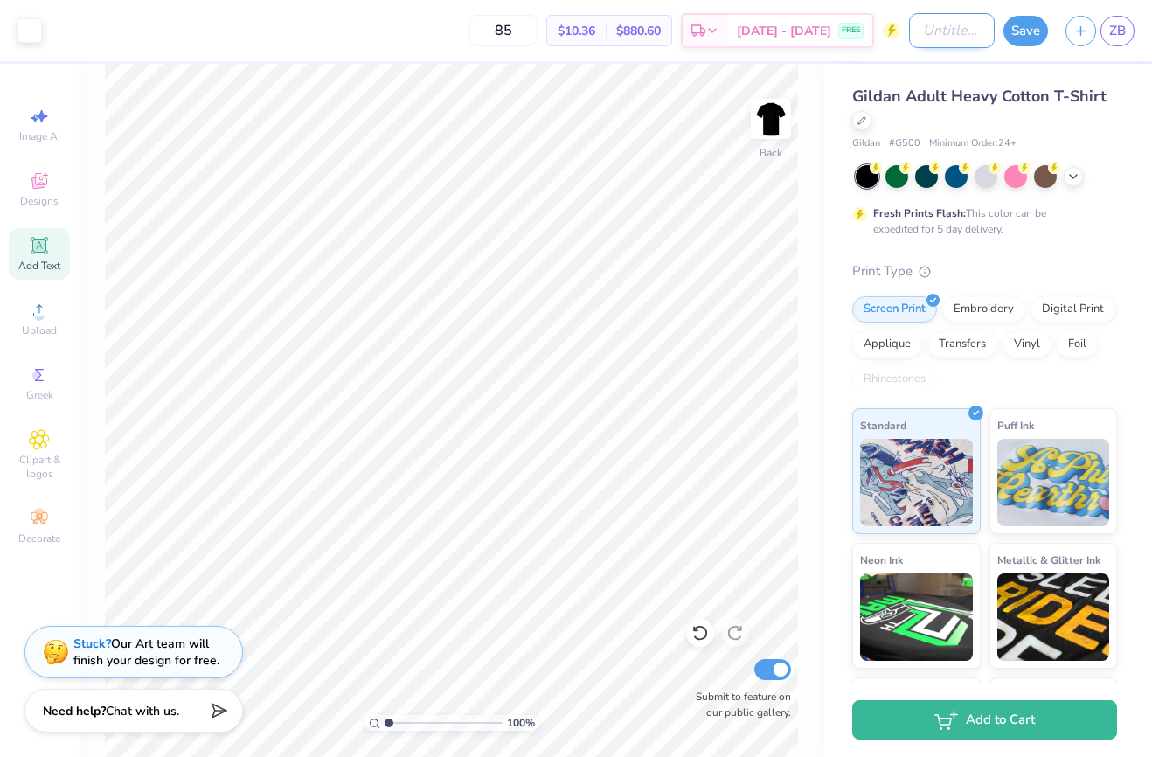
click at [942, 41] on input "Design Title" at bounding box center [952, 30] width 86 height 35
type input "nmw 5"
click at [1033, 26] on button "Save" at bounding box center [1026, 28] width 45 height 31
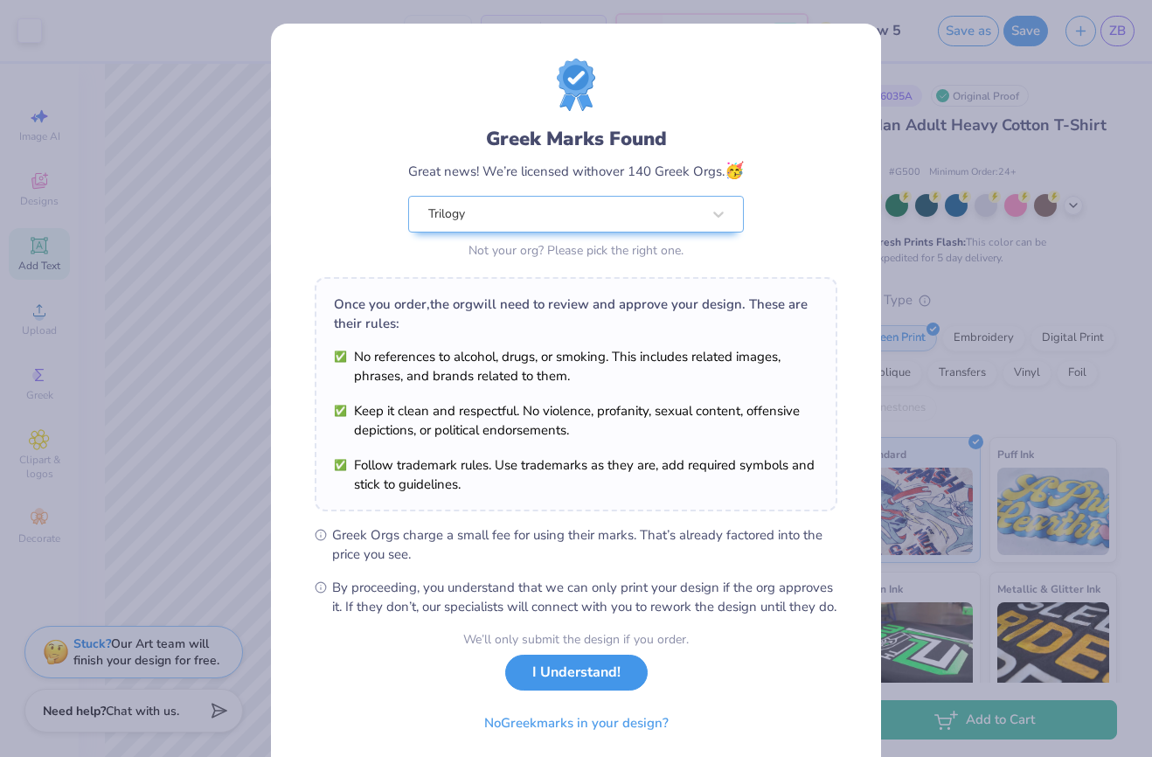
click at [593, 691] on button "I Understand!" at bounding box center [576, 673] width 142 height 36
